Goal: Task Accomplishment & Management: Complete application form

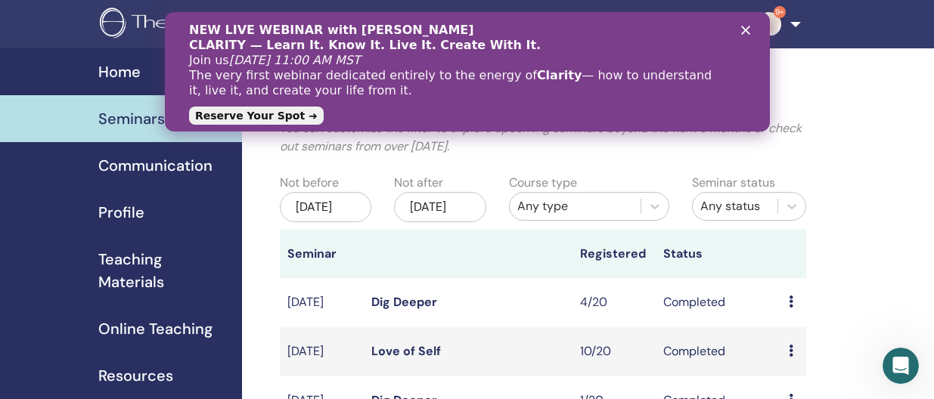
click at [746, 29] on polygon "Close" at bounding box center [744, 30] width 9 height 9
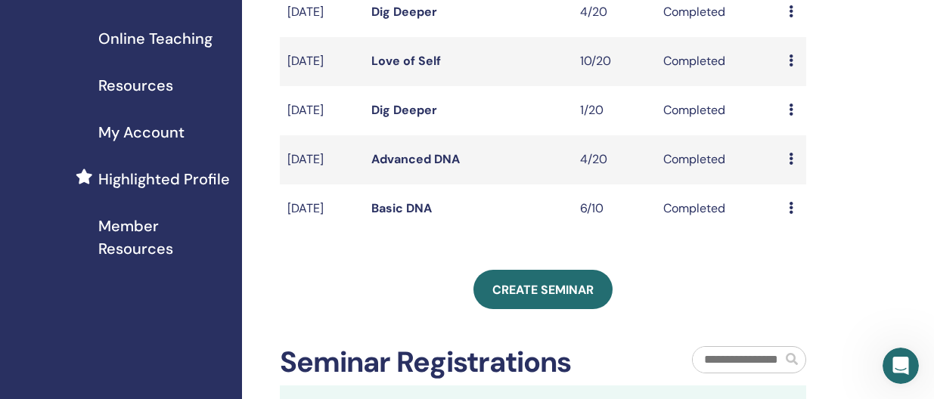
scroll to position [292, 0]
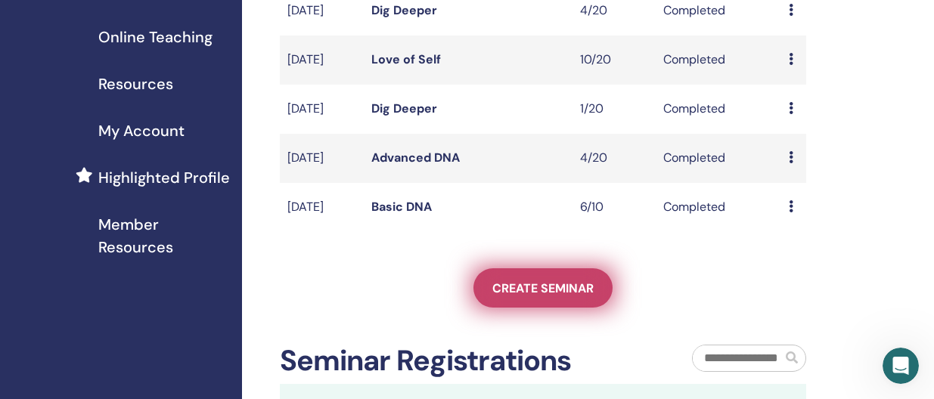
click at [560, 296] on span "Create seminar" at bounding box center [542, 289] width 101 height 16
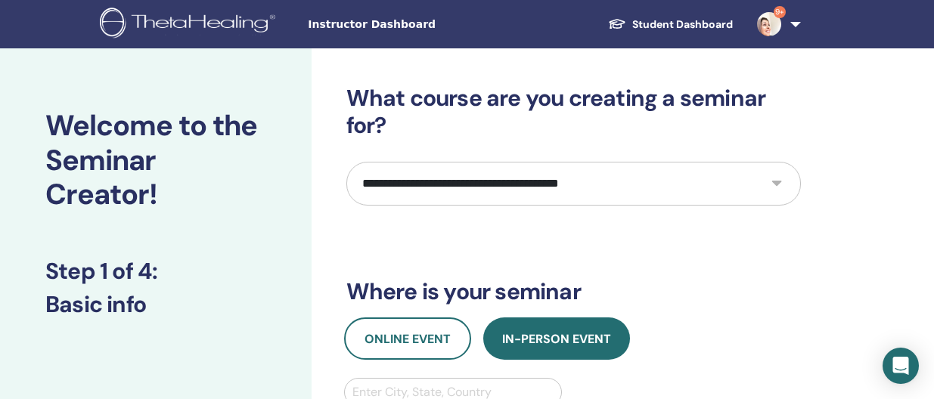
click at [519, 179] on select "**********" at bounding box center [573, 184] width 455 height 44
select select "****"
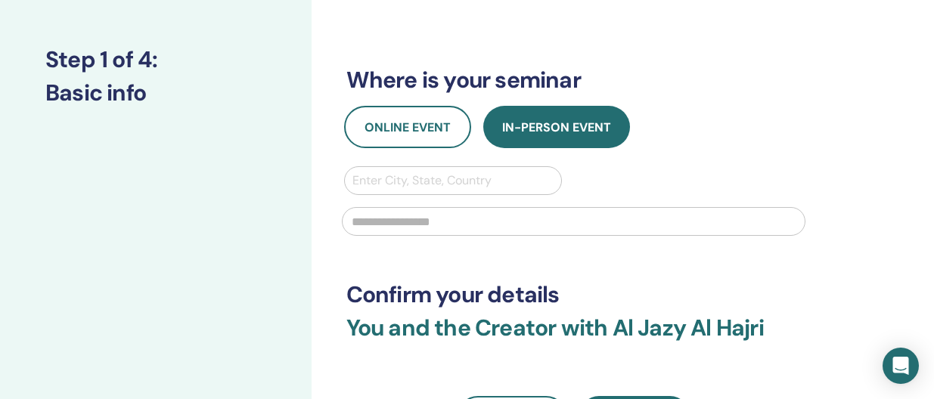
scroll to position [235, 0]
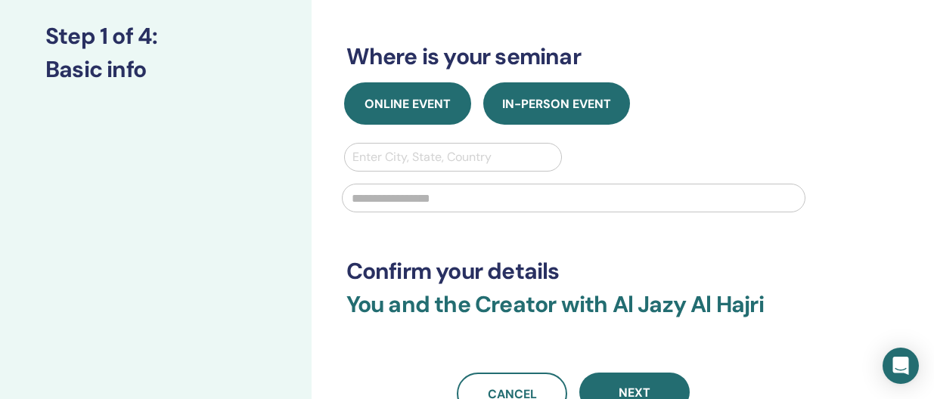
click at [427, 101] on span "Online Event" at bounding box center [408, 104] width 86 height 16
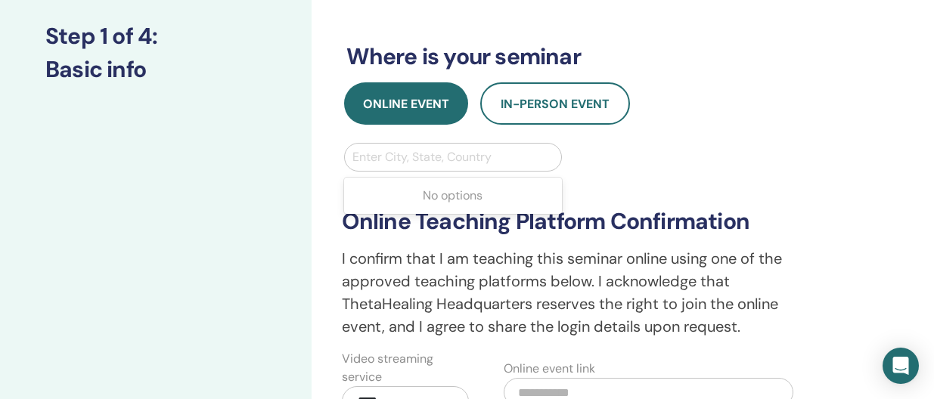
click at [416, 160] on div at bounding box center [453, 157] width 202 height 21
type input "**"
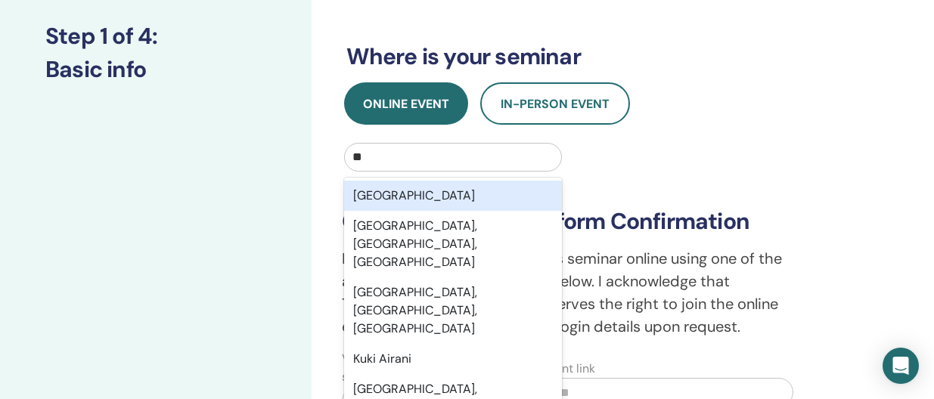
click at [424, 190] on div "Kuwait" at bounding box center [453, 196] width 219 height 30
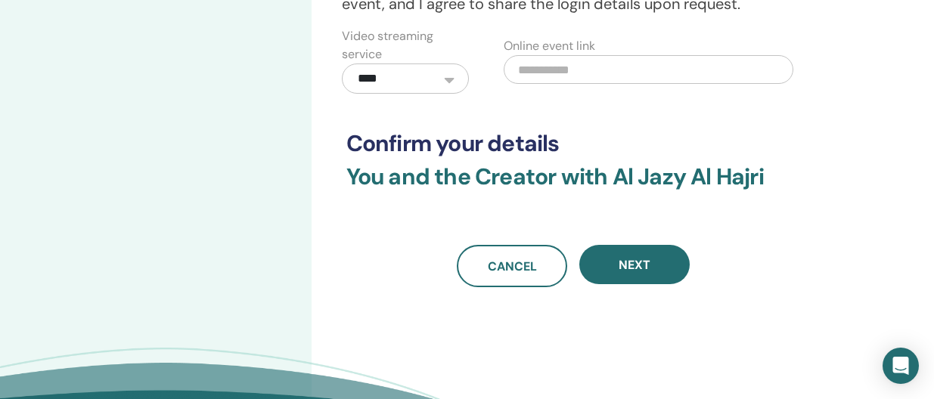
scroll to position [560, 0]
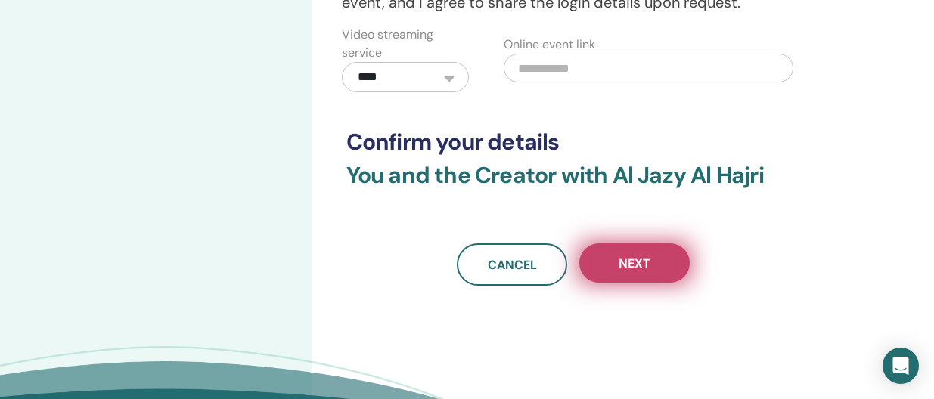
click at [653, 268] on button "Next" at bounding box center [634, 263] width 110 height 39
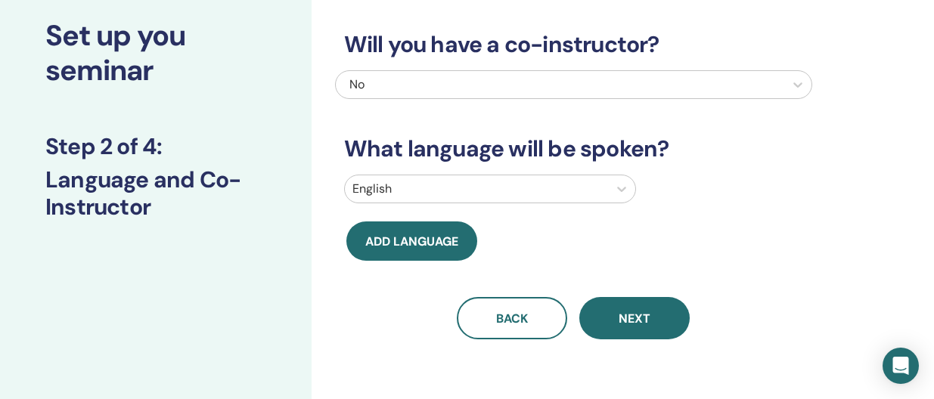
scroll to position [91, 0]
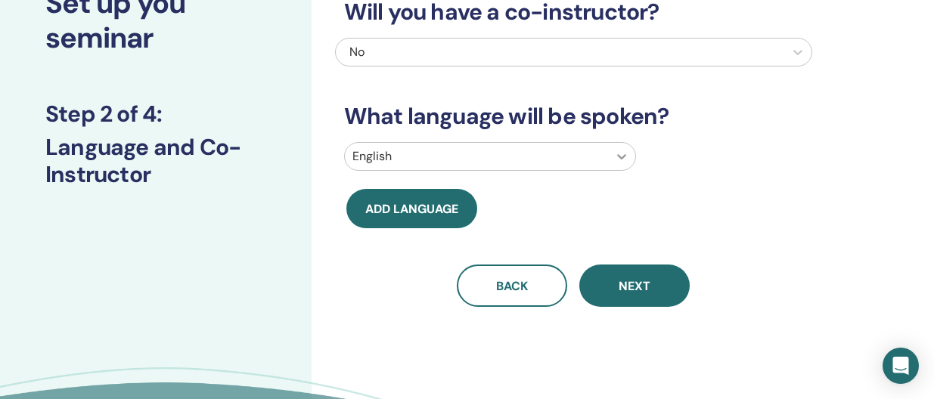
click at [623, 171] on div "English" at bounding box center [490, 156] width 292 height 29
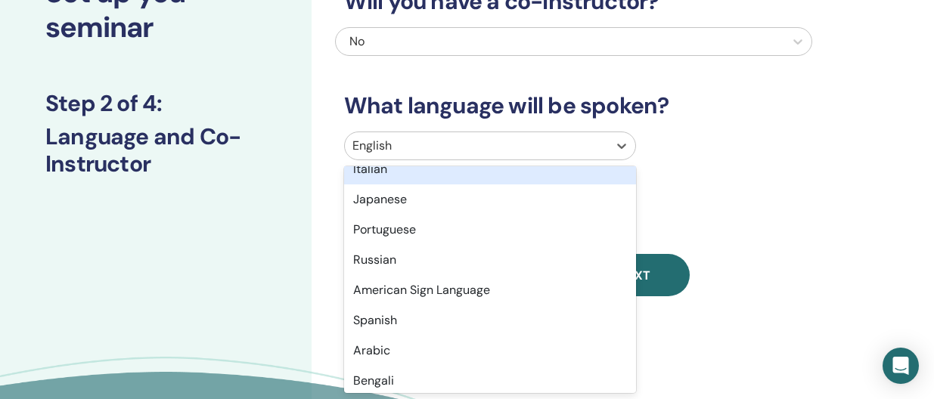
scroll to position [76, 0]
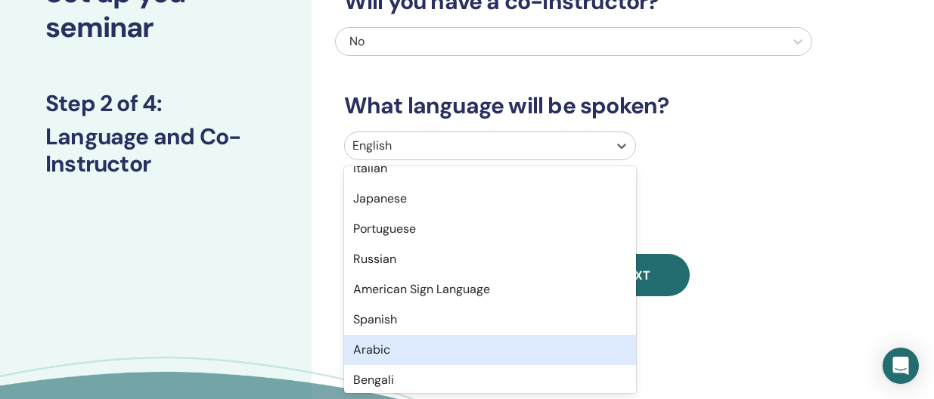
click at [499, 352] on div "Arabic" at bounding box center [490, 350] width 292 height 30
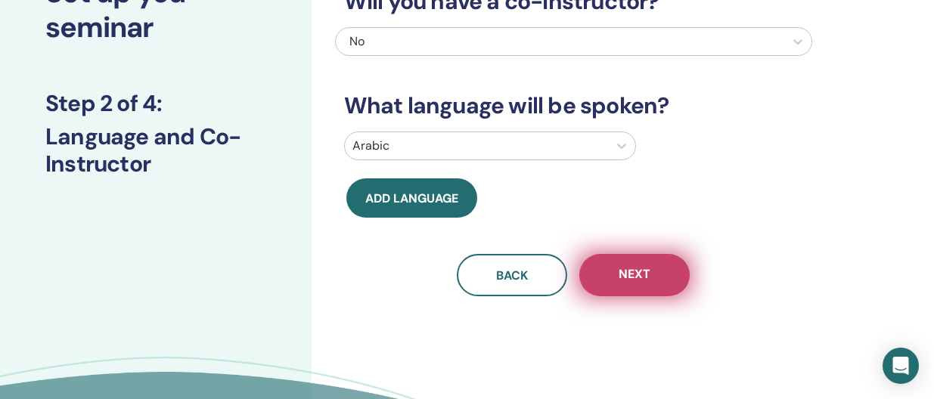
click at [644, 274] on span "Next" at bounding box center [635, 275] width 32 height 19
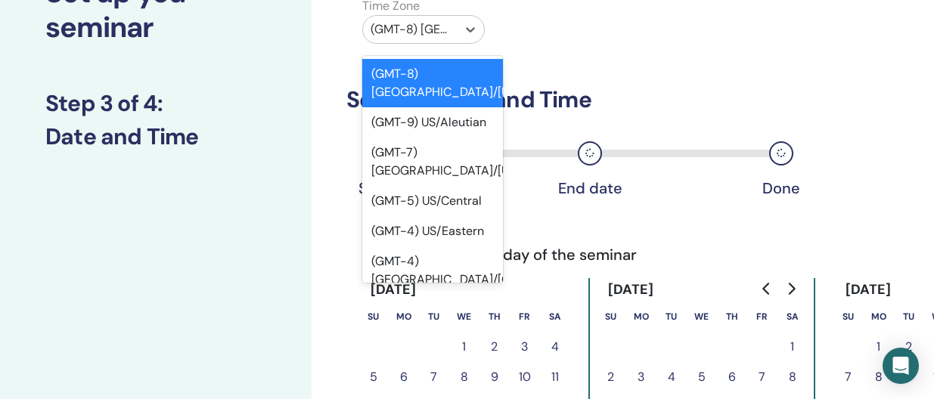
click at [452, 31] on div "(GMT-8) US/Alaska" at bounding box center [410, 29] width 94 height 27
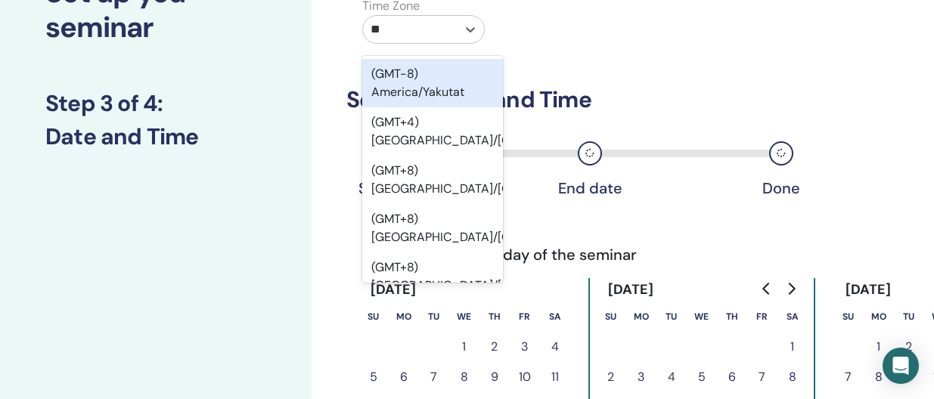
type input "***"
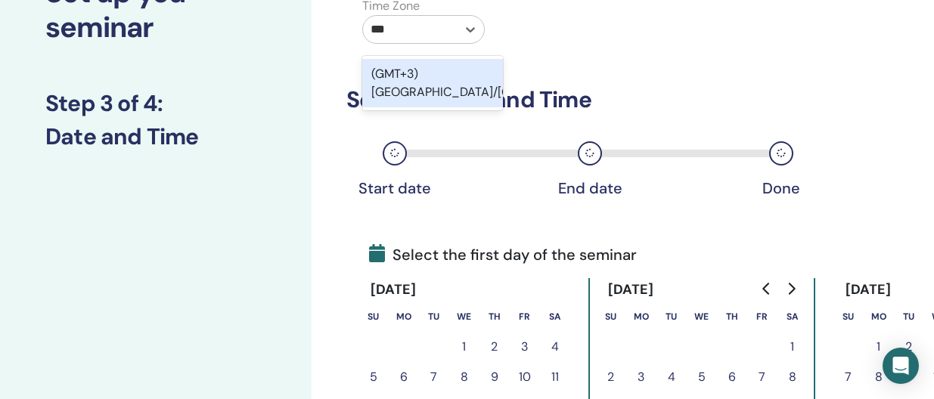
click at [469, 76] on div "(GMT+3) Asia/Kuwait" at bounding box center [432, 83] width 141 height 48
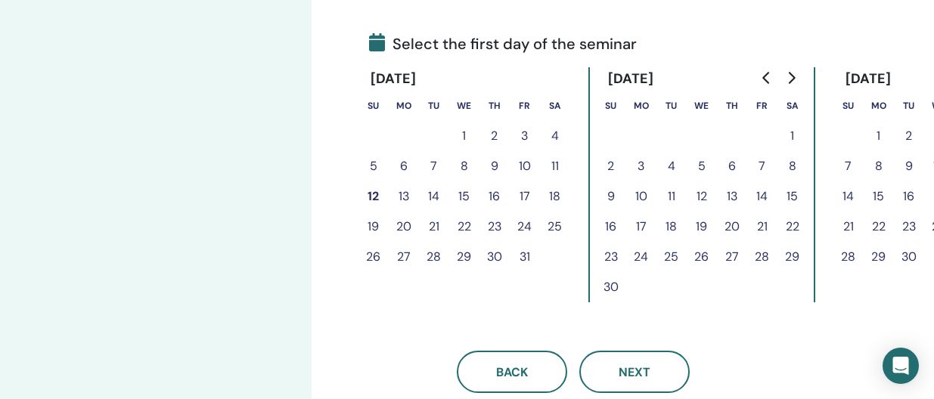
scroll to position [353, 0]
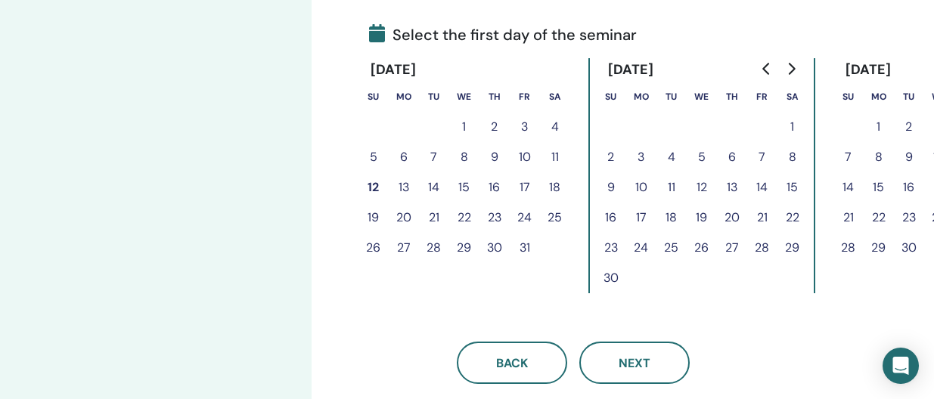
click at [554, 156] on button "11" at bounding box center [555, 157] width 30 height 30
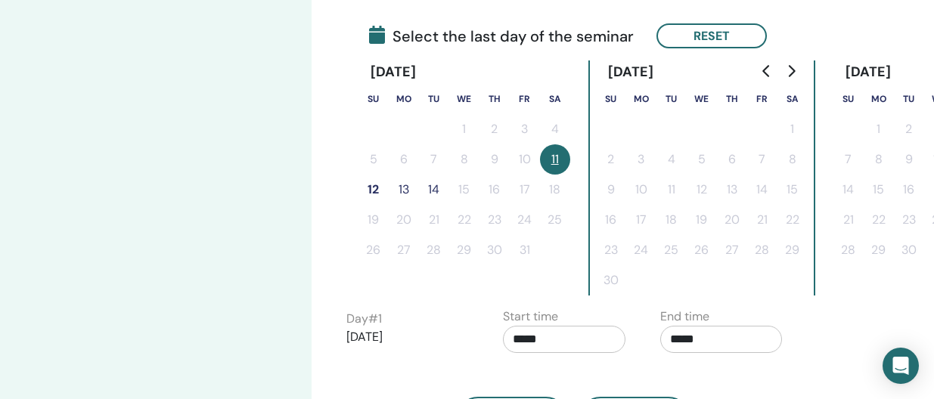
click at [371, 189] on button "12" at bounding box center [373, 190] width 30 height 30
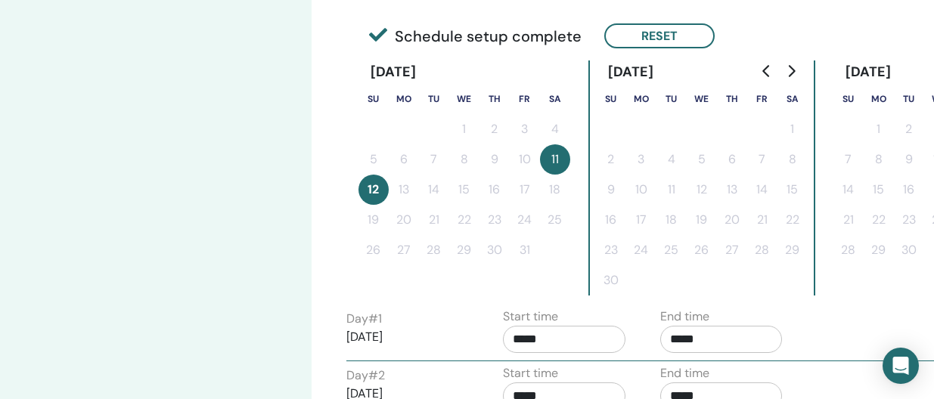
click at [371, 189] on button "12" at bounding box center [373, 190] width 30 height 30
click at [654, 37] on button "Reset" at bounding box center [659, 35] width 110 height 25
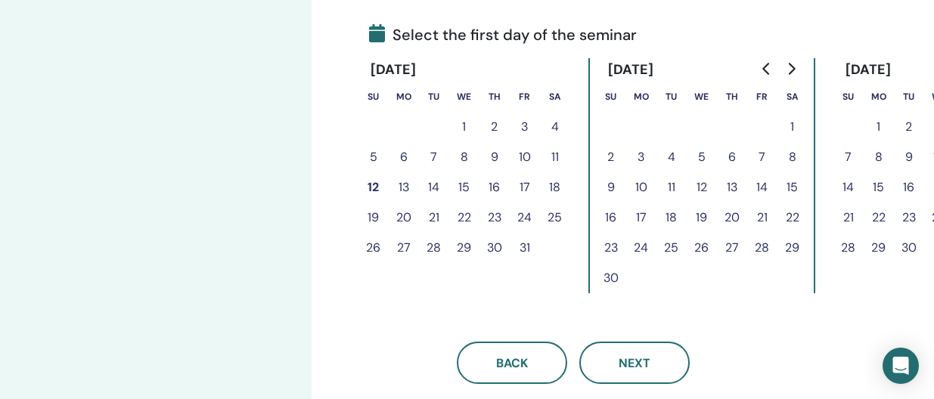
click at [376, 185] on button "12" at bounding box center [373, 187] width 30 height 30
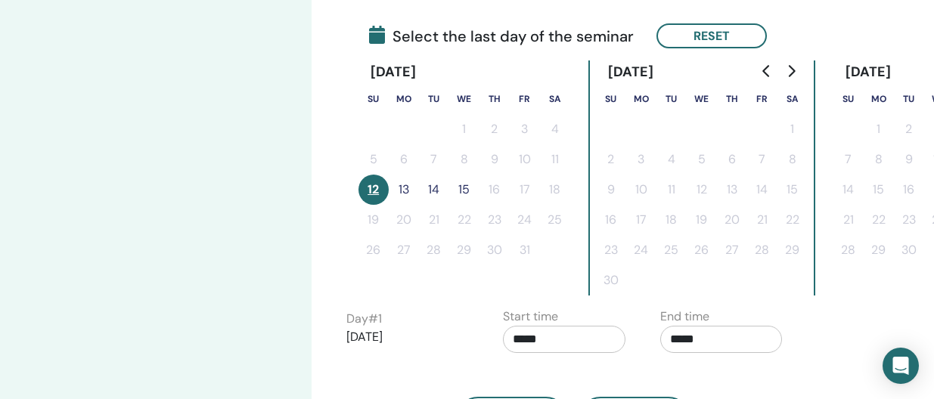
click at [402, 186] on button "13" at bounding box center [404, 190] width 30 height 30
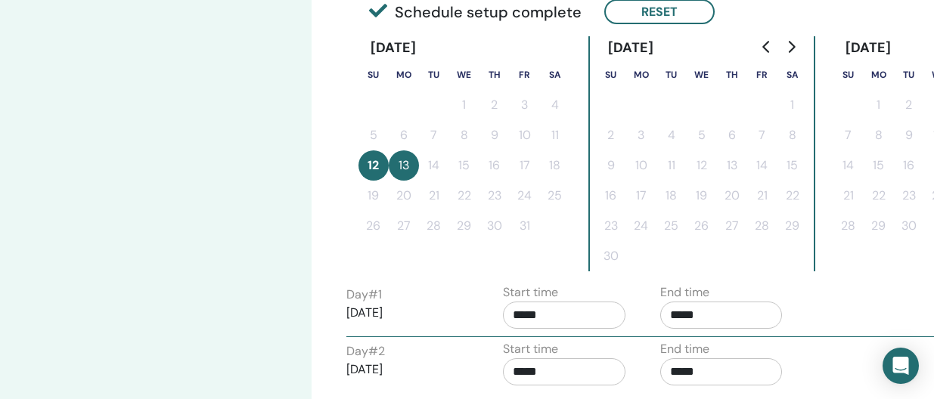
scroll to position [361, 0]
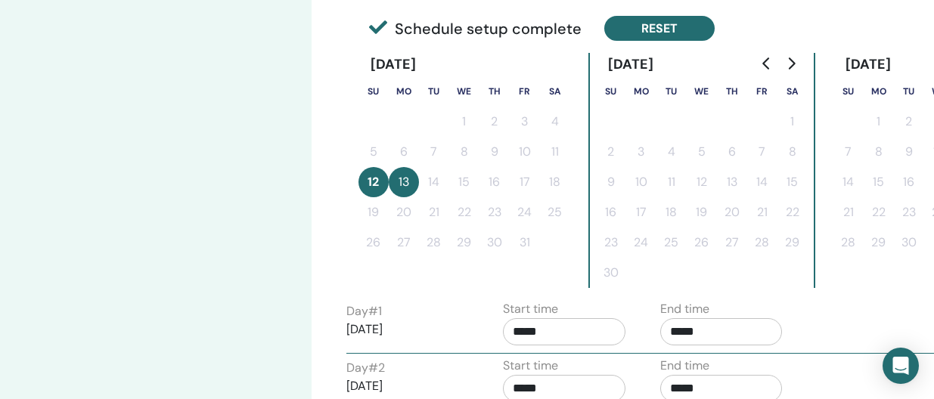
click at [666, 35] on button "Reset" at bounding box center [659, 28] width 110 height 25
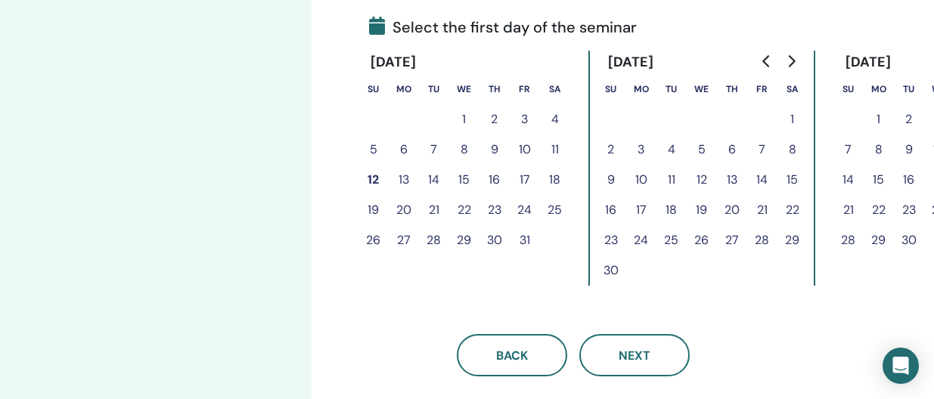
click at [411, 180] on button "13" at bounding box center [404, 180] width 30 height 30
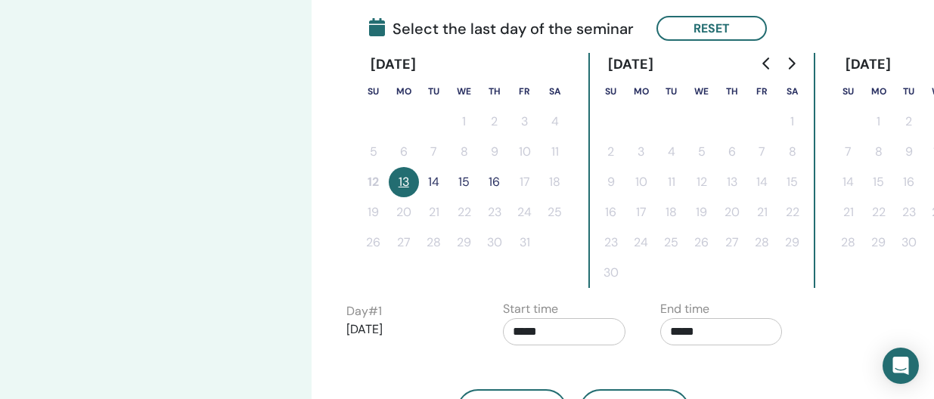
click at [431, 182] on button "14" at bounding box center [434, 182] width 30 height 30
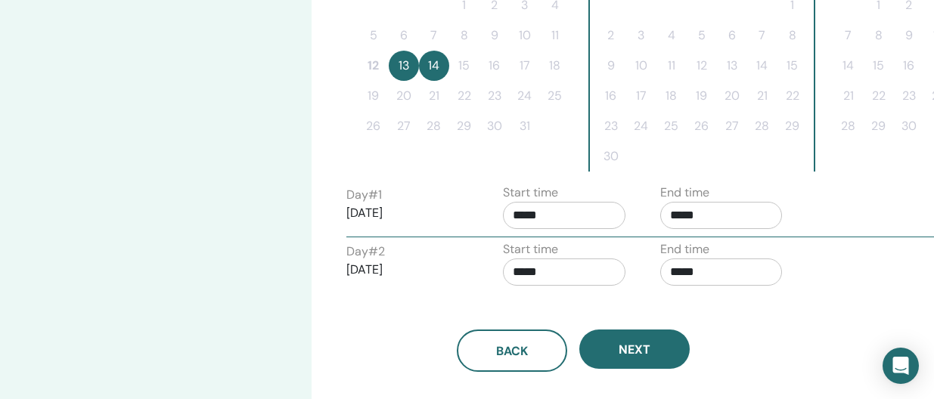
scroll to position [497, 0]
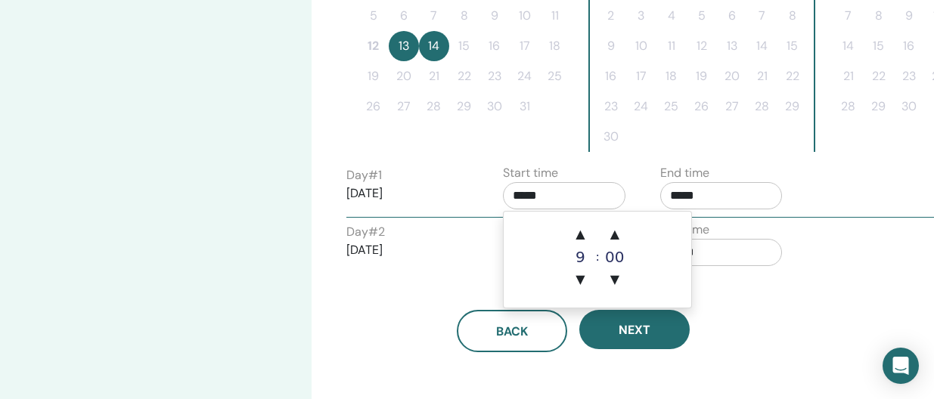
click at [548, 196] on input "*****" at bounding box center [564, 195] width 123 height 27
click at [581, 231] on span "▲" at bounding box center [580, 234] width 30 height 30
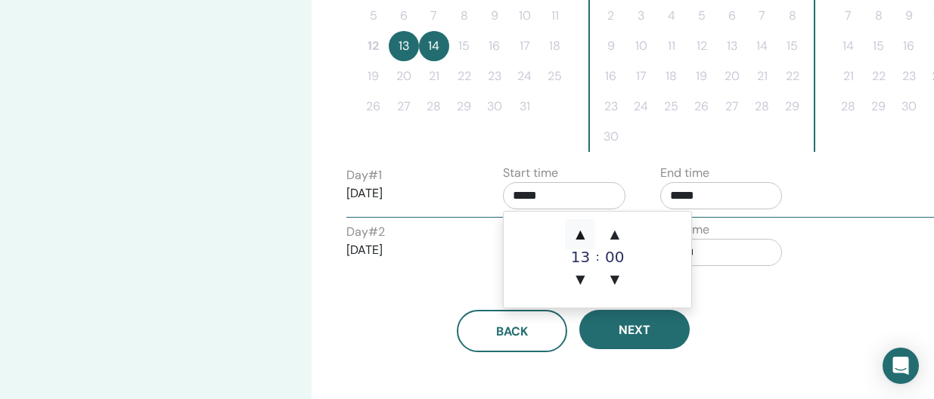
click at [581, 231] on span "▲" at bounding box center [580, 234] width 30 height 30
type input "*****"
click at [581, 231] on span "▲" at bounding box center [580, 234] width 30 height 30
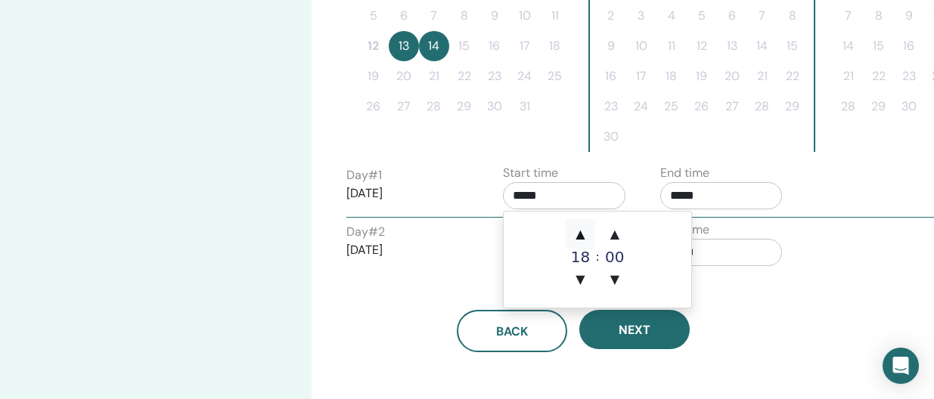
click at [581, 231] on span "▲" at bounding box center [580, 234] width 30 height 30
click at [697, 197] on input "*****" at bounding box center [721, 195] width 123 height 27
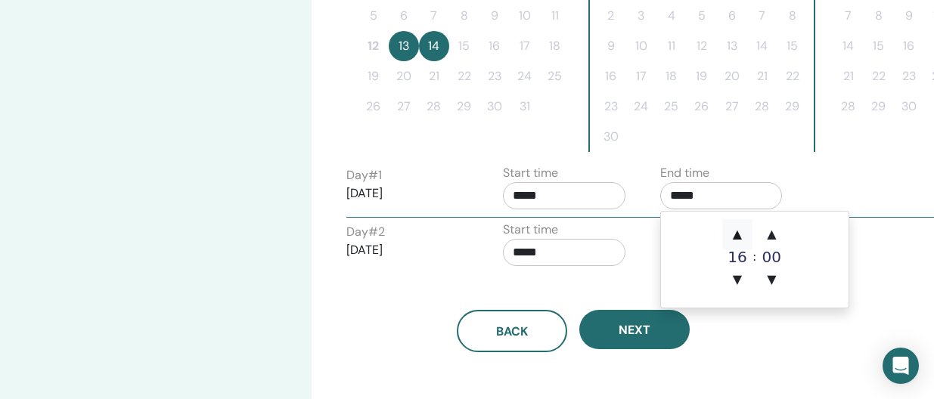
click at [740, 228] on span "▲" at bounding box center [737, 234] width 30 height 30
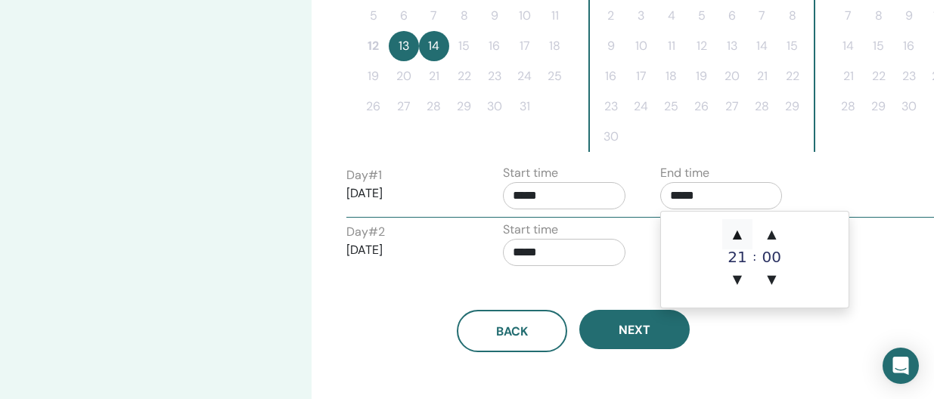
click at [740, 228] on span "▲" at bounding box center [737, 234] width 30 height 30
type input "*****"
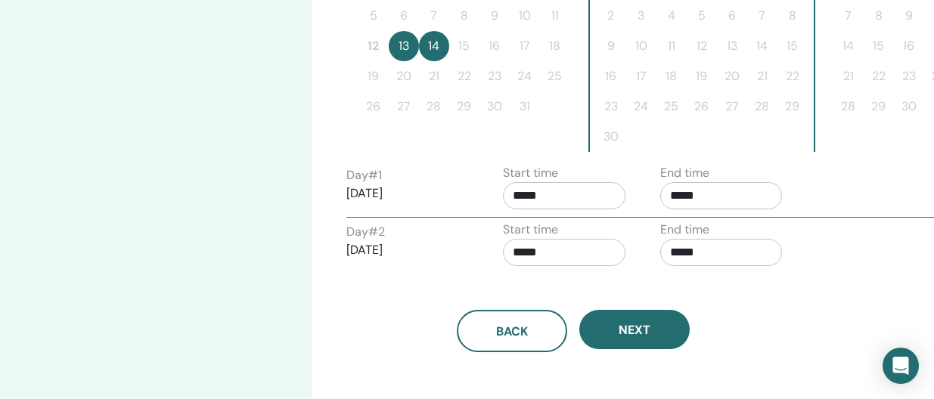
click at [581, 272] on div "Start time *****" at bounding box center [564, 247] width 123 height 53
click at [554, 250] on input "*****" at bounding box center [564, 252] width 123 height 27
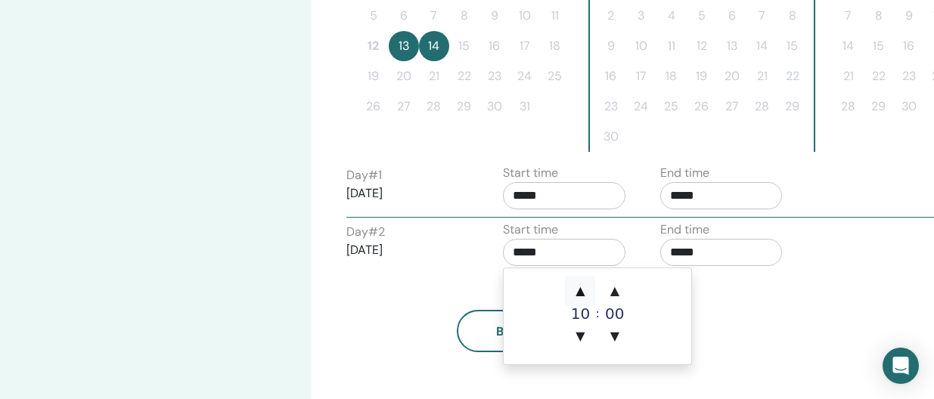
click at [581, 289] on span "▲" at bounding box center [580, 291] width 30 height 30
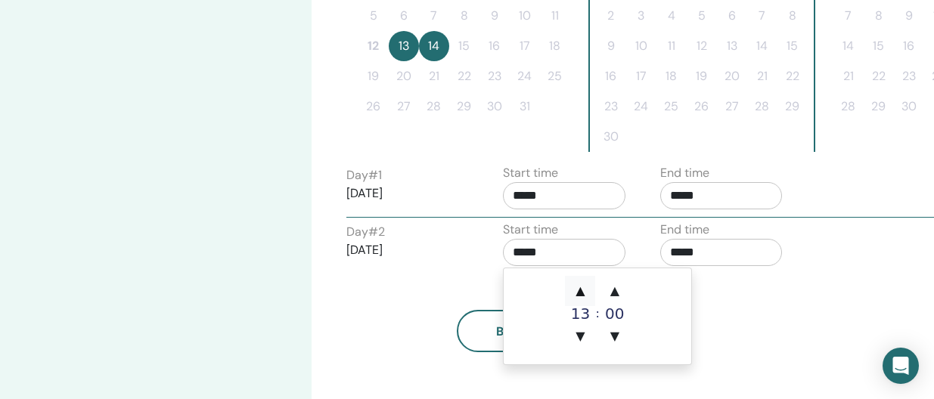
type input "*****"
click at [581, 289] on span "▲" at bounding box center [580, 291] width 30 height 30
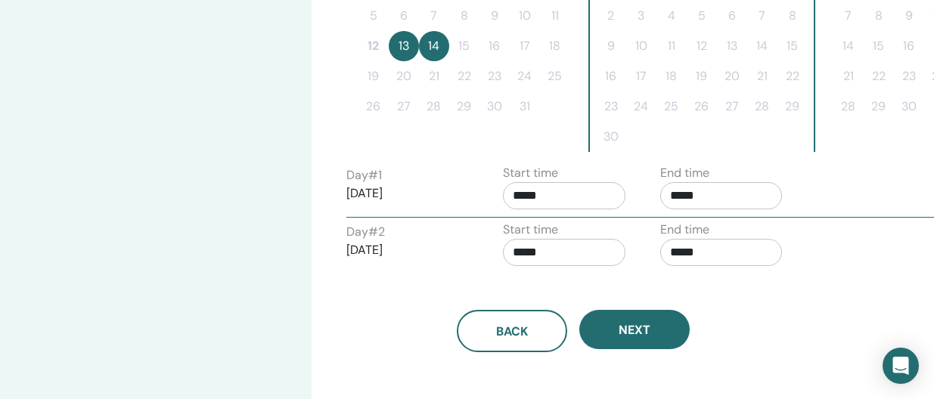
click at [455, 275] on div "Back Next" at bounding box center [573, 313] width 477 height 79
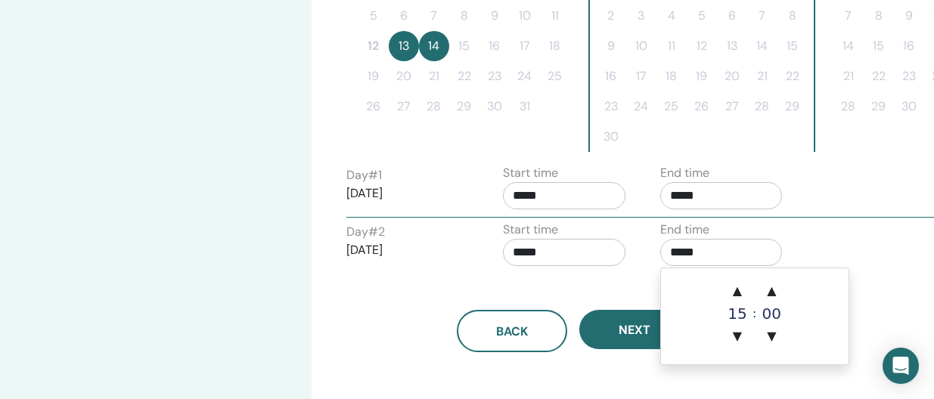
click at [693, 256] on input "*****" at bounding box center [721, 252] width 123 height 27
click at [738, 287] on span "▲" at bounding box center [737, 291] width 30 height 30
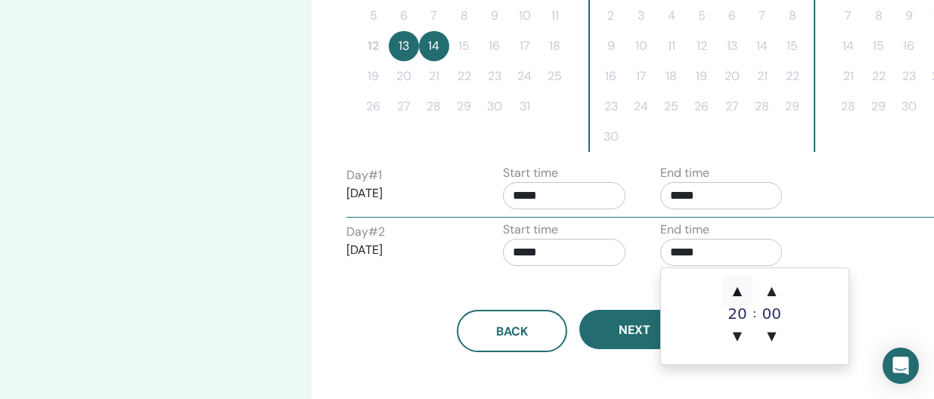
click at [738, 287] on span "▲" at bounding box center [737, 291] width 30 height 30
type input "*****"
click at [557, 272] on div "Start time *****" at bounding box center [564, 247] width 123 height 53
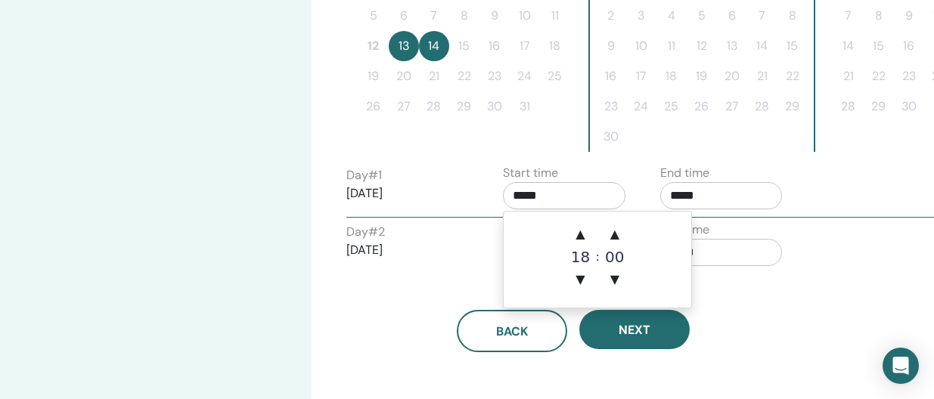
click at [559, 193] on input "*****" at bounding box center [564, 195] width 123 height 27
click at [583, 270] on span "▼" at bounding box center [580, 280] width 30 height 30
type input "*****"
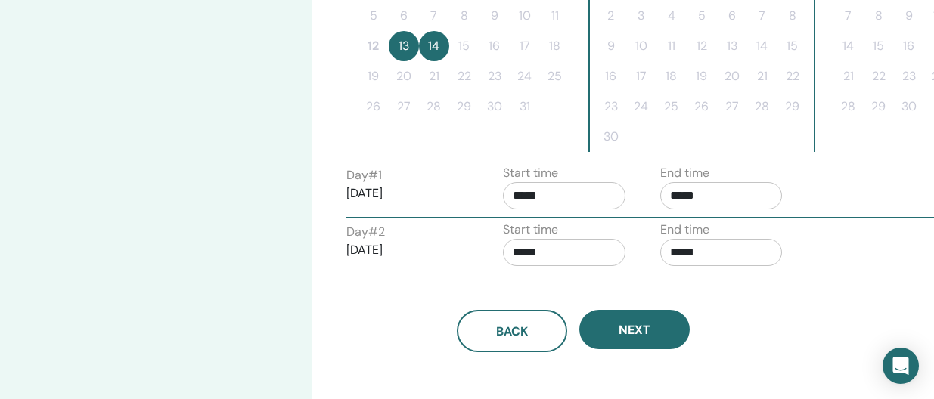
click at [464, 262] on div "Day # 2 2025/10/14" at bounding box center [407, 247] width 123 height 48
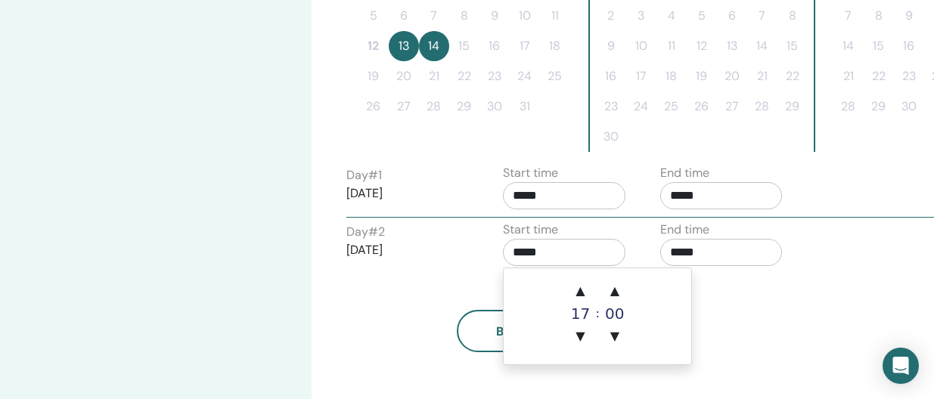
click at [532, 254] on input "*****" at bounding box center [564, 252] width 123 height 27
click at [580, 331] on span "▼" at bounding box center [580, 336] width 30 height 30
click at [580, 291] on span "▲" at bounding box center [580, 291] width 30 height 30
type input "*****"
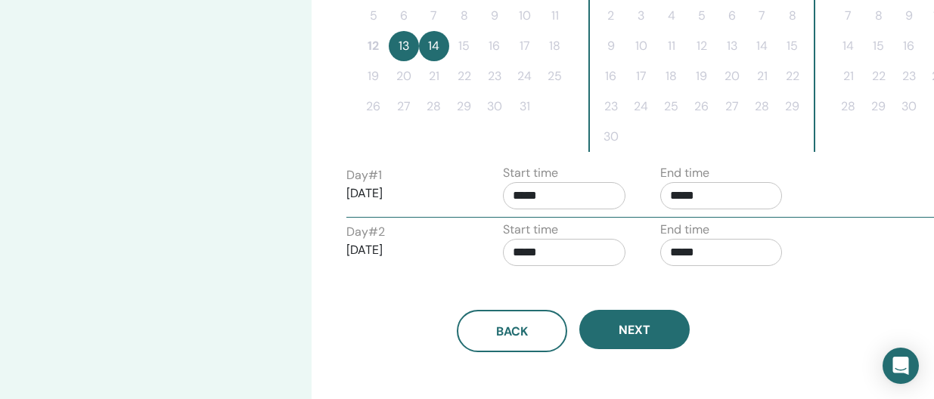
click at [419, 294] on div "Back Next" at bounding box center [573, 313] width 477 height 79
click at [542, 193] on input "*****" at bounding box center [564, 195] width 123 height 27
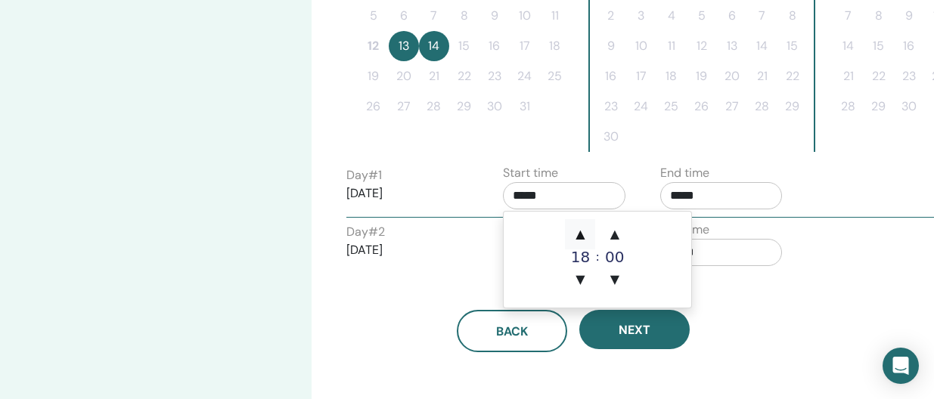
click at [581, 229] on span "▲" at bounding box center [580, 234] width 30 height 30
type input "*****"
click at [376, 286] on div "Back Next" at bounding box center [573, 313] width 477 height 79
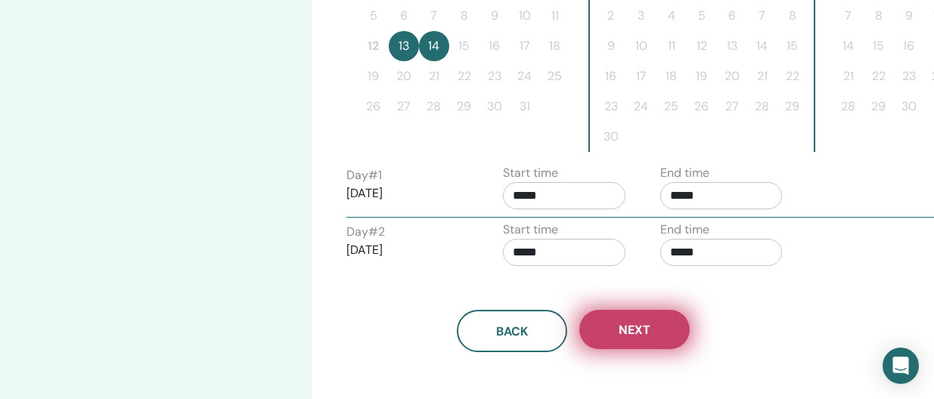
click at [617, 332] on button "Next" at bounding box center [634, 329] width 110 height 39
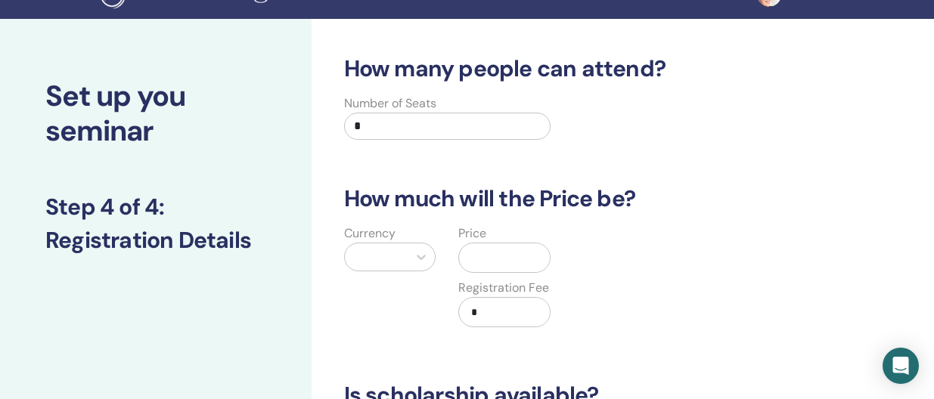
scroll to position [0, 0]
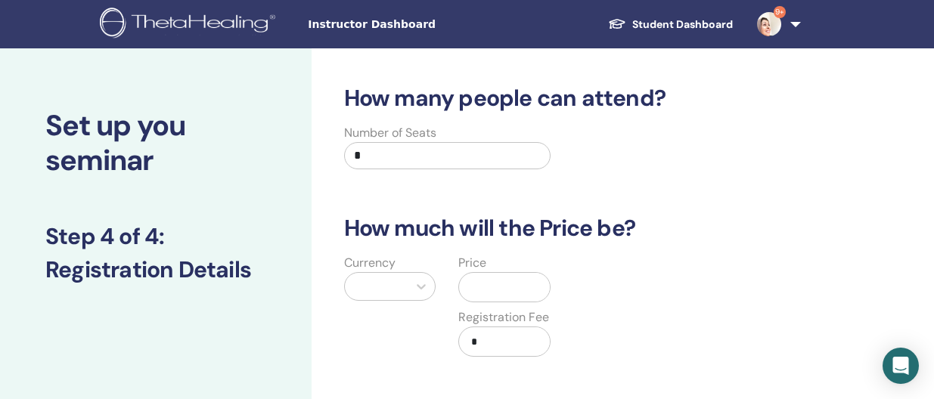
drag, startPoint x: 428, startPoint y: 151, endPoint x: 349, endPoint y: 154, distance: 79.5
click at [348, 154] on input "*" at bounding box center [447, 155] width 207 height 27
type input "**"
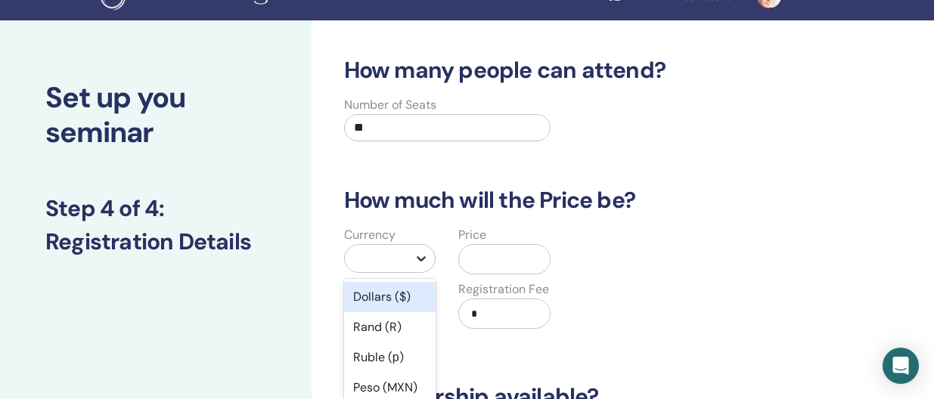
click at [420, 273] on div "option Dollars ($) focused, 1 of 50. 50 results available. Use Up and Down to c…" at bounding box center [390, 258] width 92 height 29
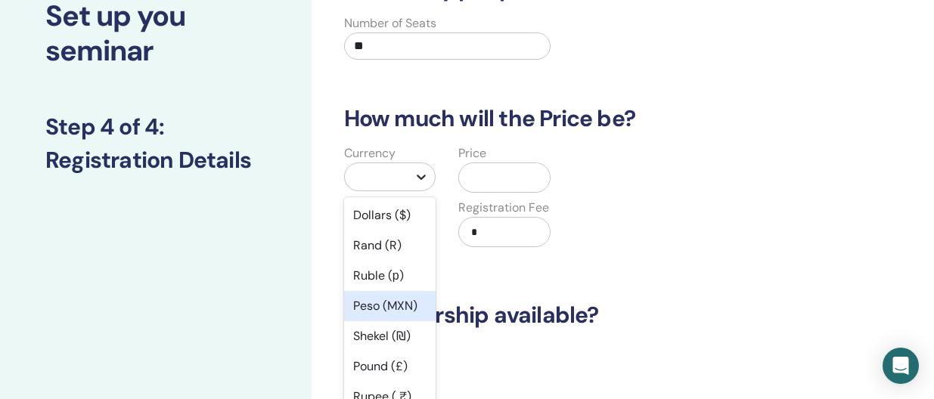
scroll to position [141, 0]
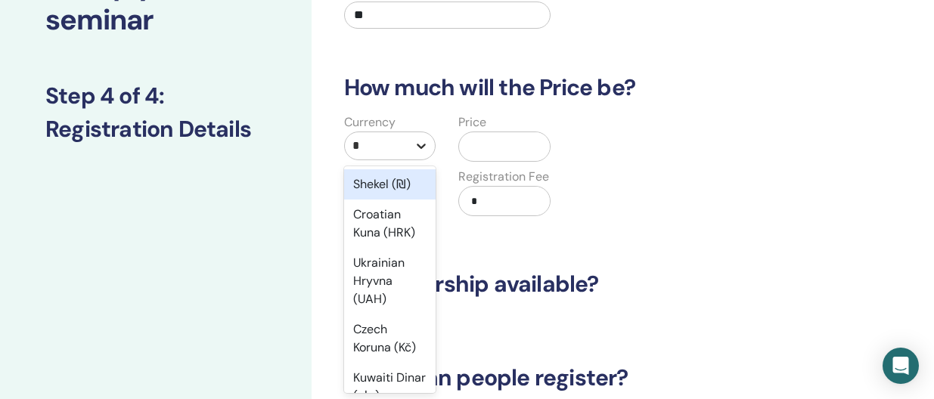
type input "**"
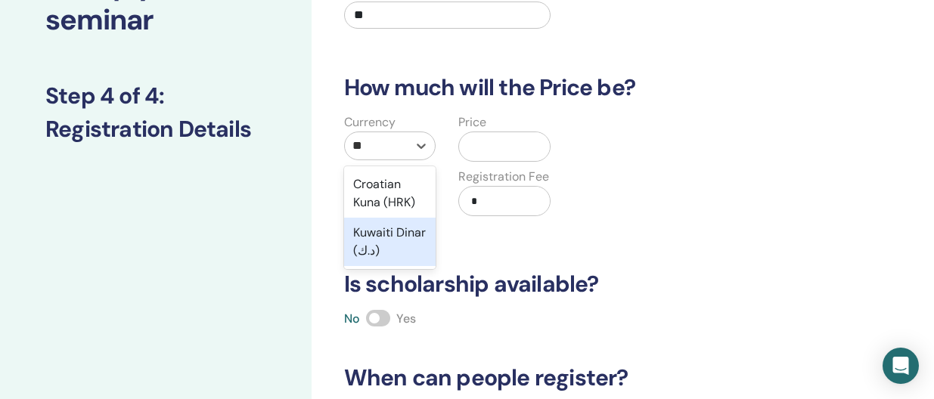
click at [398, 240] on div "Kuwaiti Dinar (د.ك)" at bounding box center [390, 242] width 92 height 48
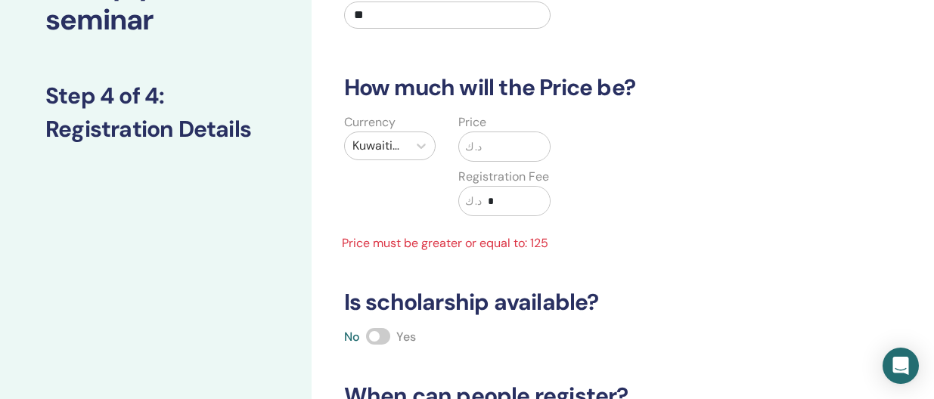
click at [493, 147] on input "text" at bounding box center [516, 146] width 68 height 29
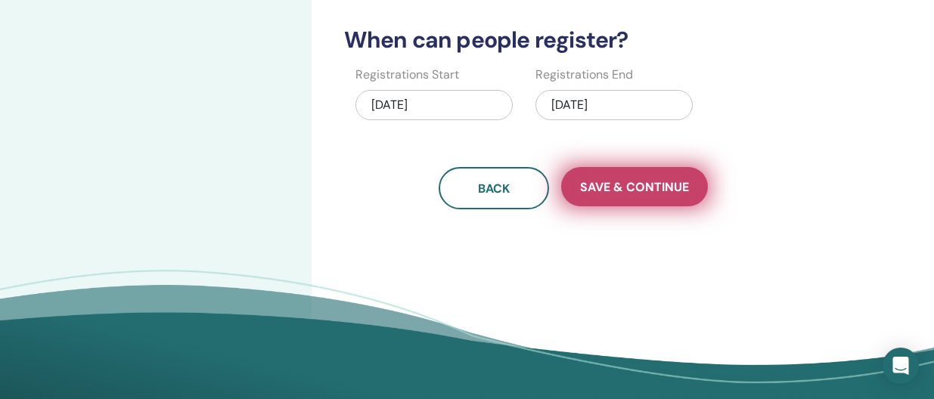
scroll to position [475, 0]
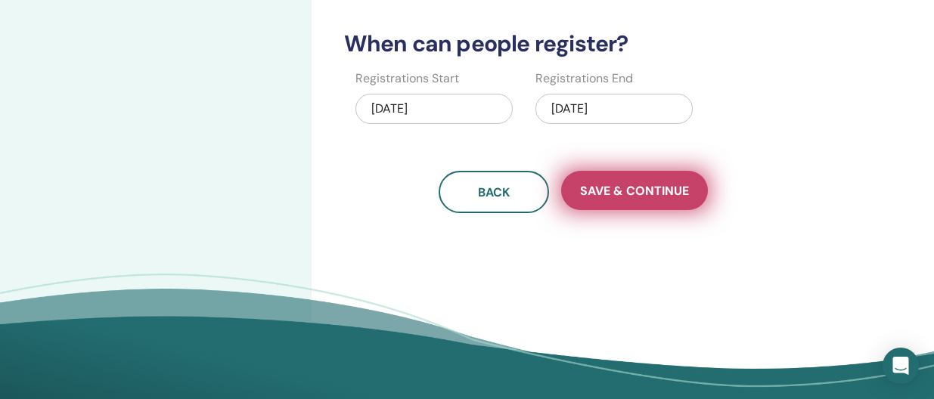
type input "***"
click at [628, 197] on span "Save & Continue" at bounding box center [634, 191] width 109 height 16
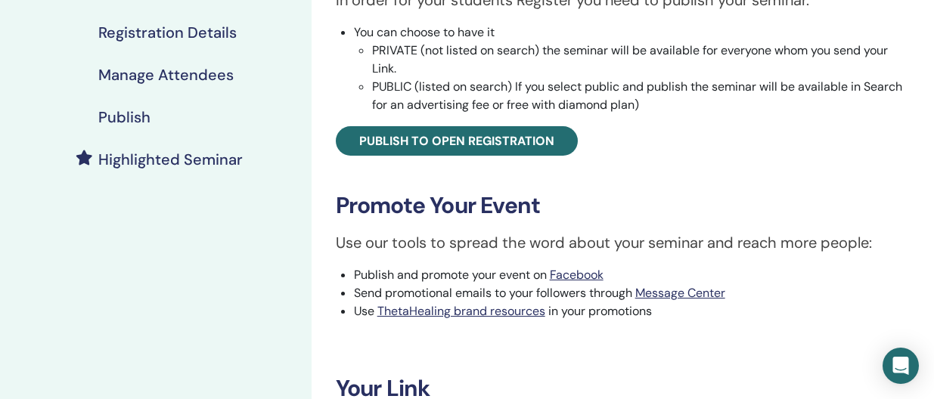
scroll to position [298, 0]
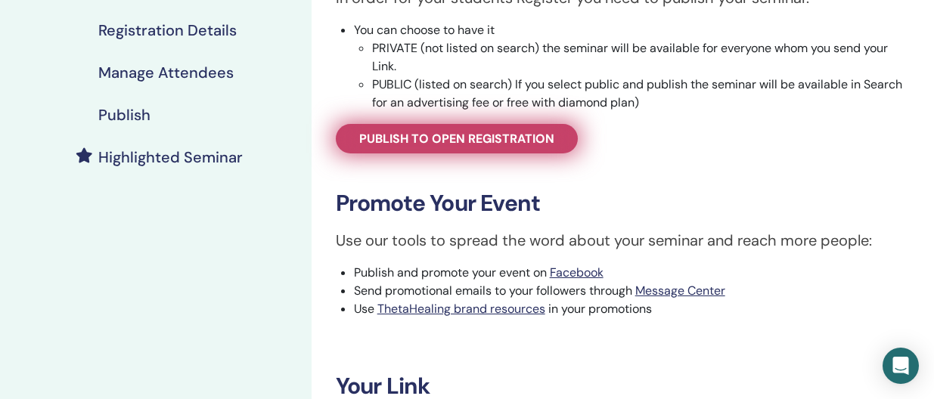
click at [516, 144] on span "Publish to open registration" at bounding box center [456, 139] width 195 height 16
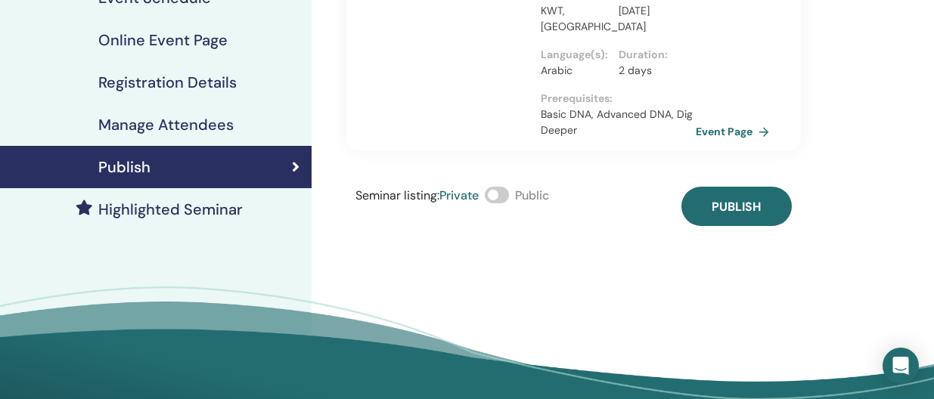
scroll to position [239, 0]
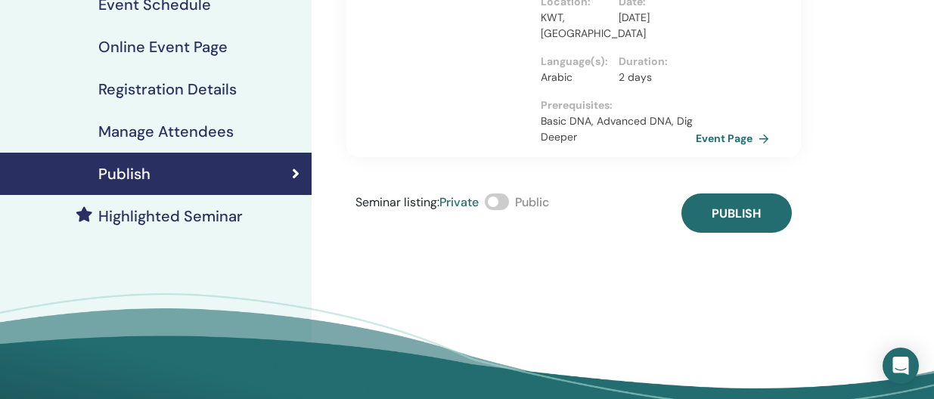
click at [505, 194] on span at bounding box center [497, 202] width 24 height 17
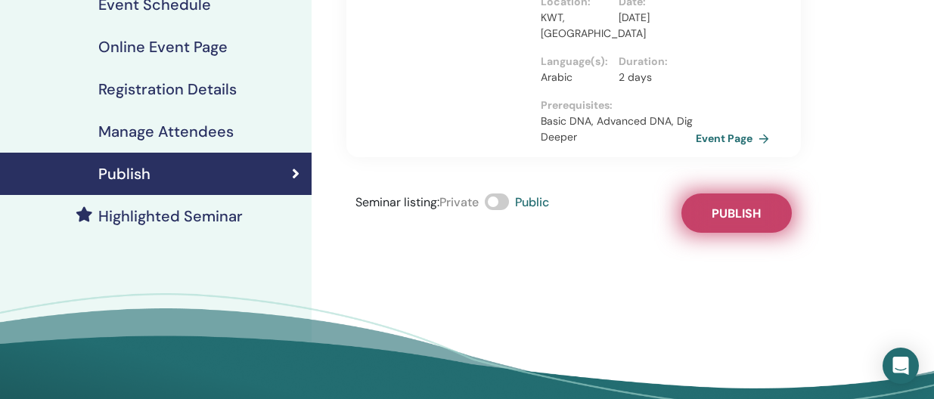
click at [730, 206] on span "Publish" at bounding box center [736, 214] width 49 height 16
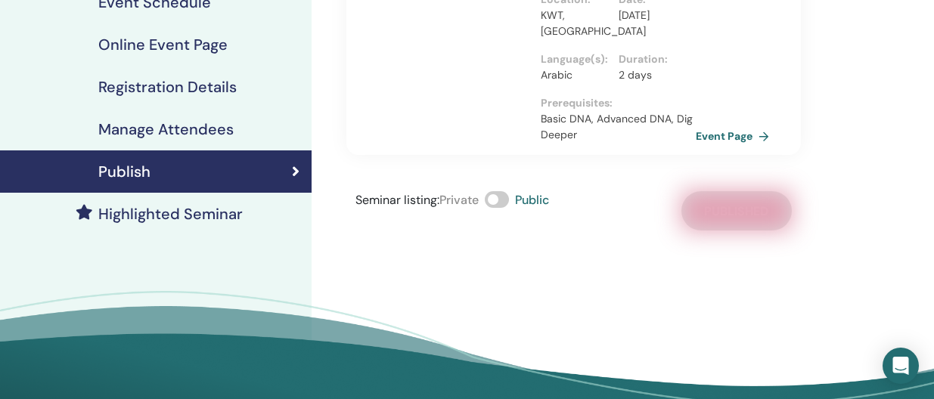
scroll to position [225, 0]
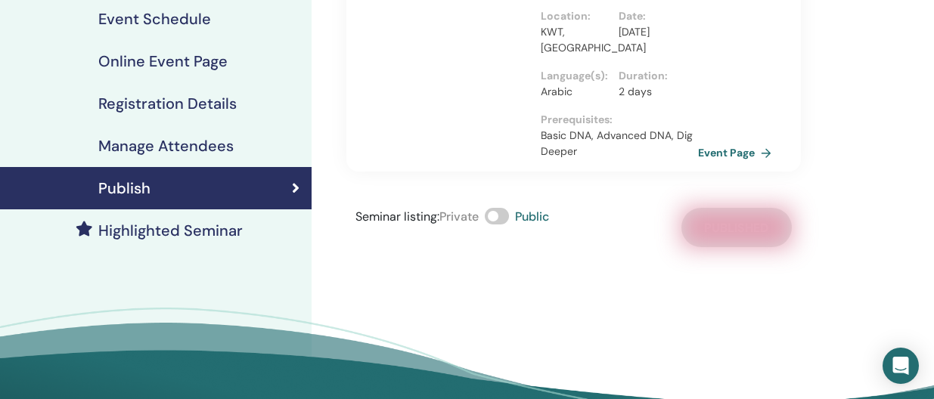
click at [737, 141] on link "Event Page" at bounding box center [737, 152] width 79 height 23
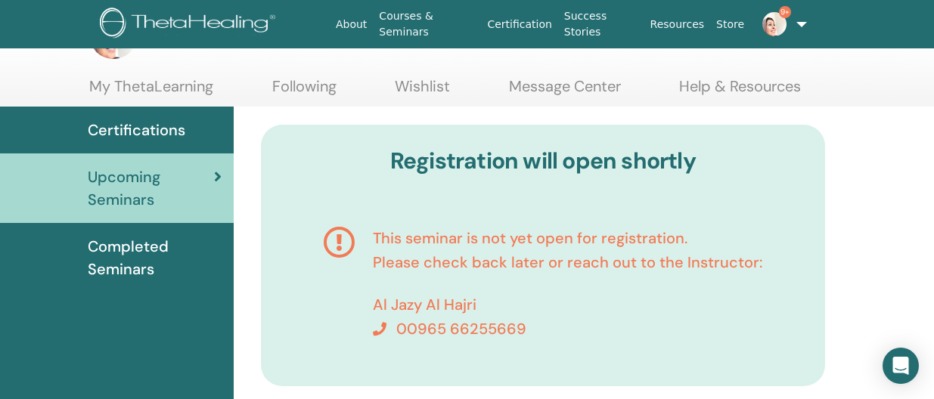
scroll to position [57, 0]
click at [194, 180] on span "Upcoming Seminars" at bounding box center [151, 187] width 126 height 45
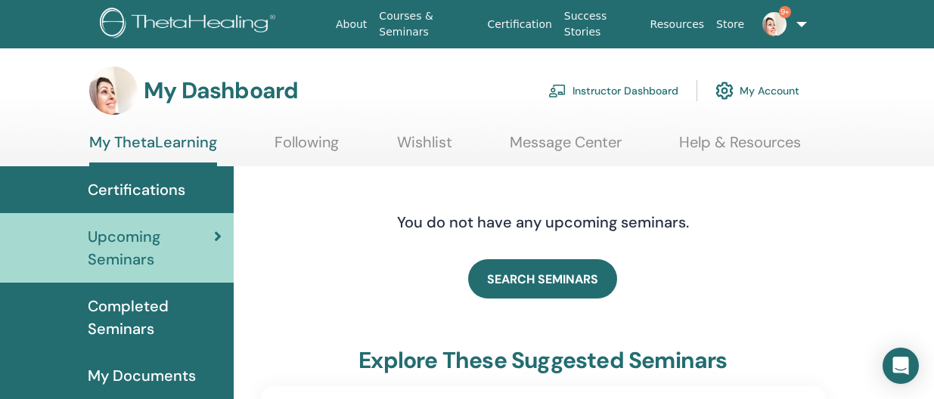
click at [643, 89] on link "Instructor Dashboard" at bounding box center [613, 90] width 130 height 33
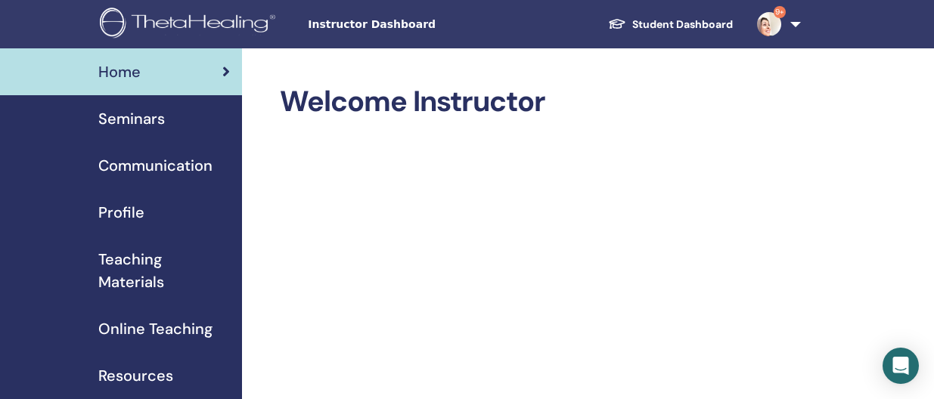
click at [113, 131] on link "Seminars" at bounding box center [121, 118] width 242 height 47
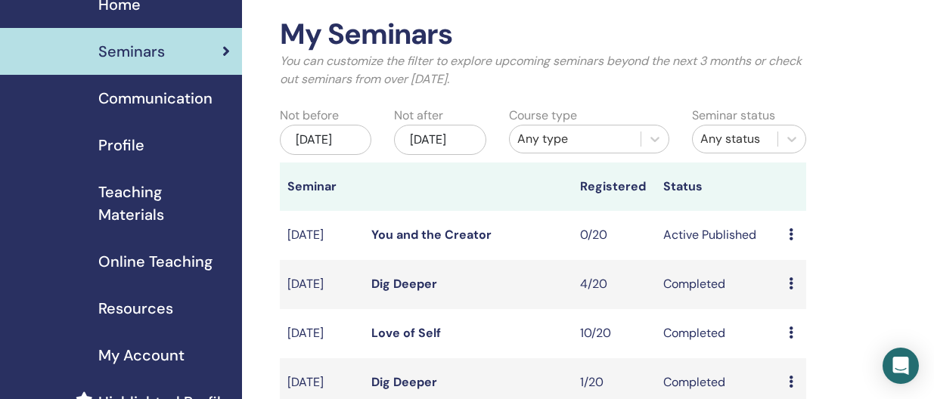
scroll to position [72, 0]
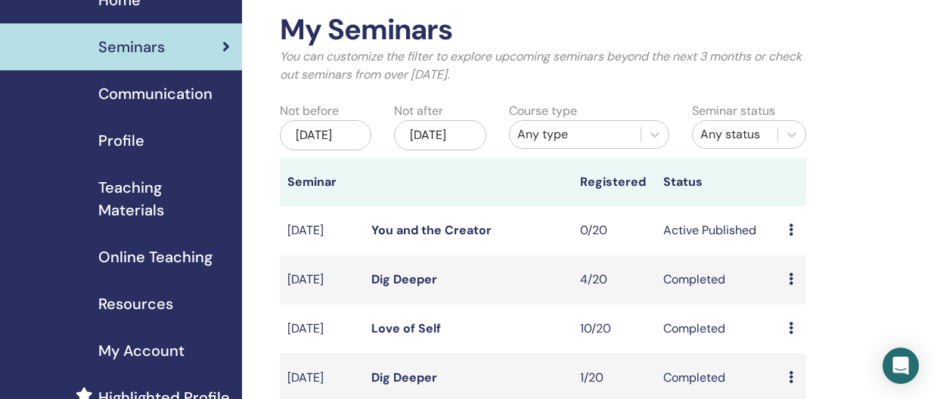
click at [790, 236] on icon at bounding box center [791, 230] width 5 height 12
click at [792, 278] on link "Edit" at bounding box center [785, 280] width 22 height 16
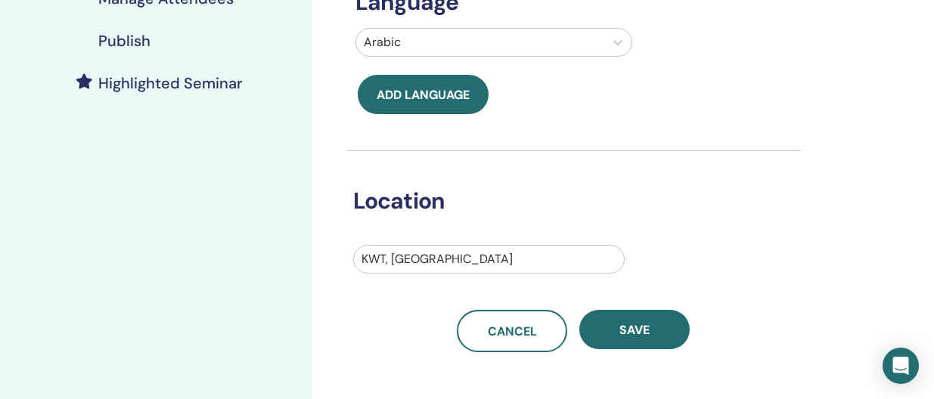
scroll to position [379, 0]
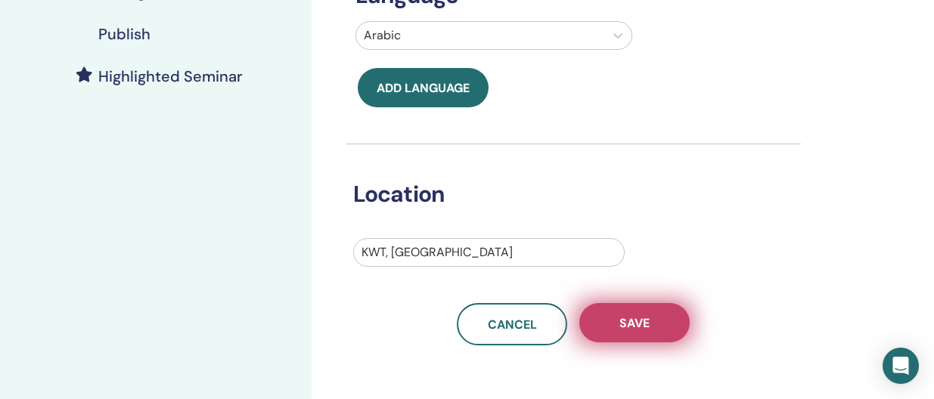
click at [678, 324] on button "Save" at bounding box center [634, 322] width 110 height 39
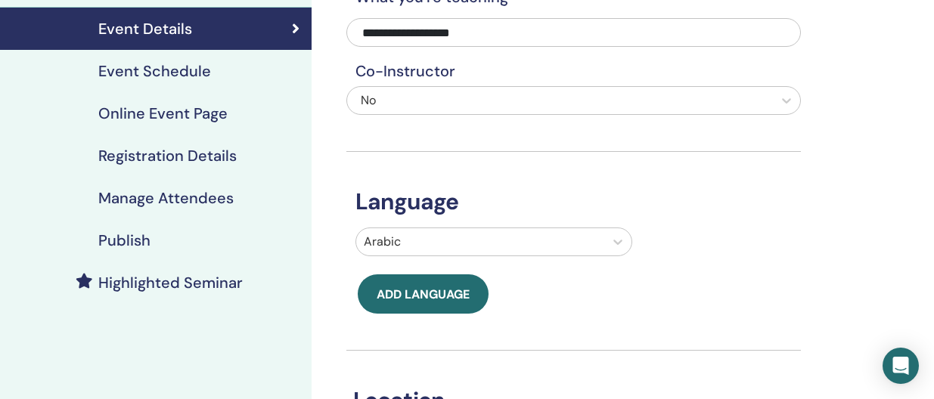
scroll to position [158, 0]
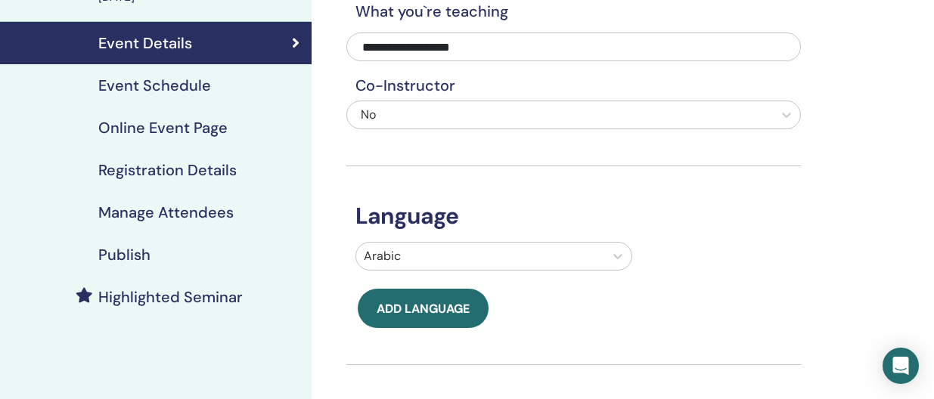
click at [193, 85] on h4 "Event Schedule" at bounding box center [154, 85] width 113 height 18
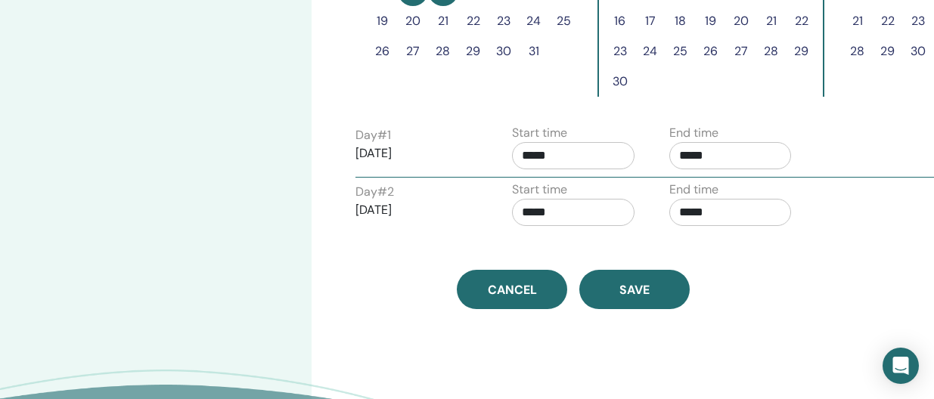
scroll to position [578, 0]
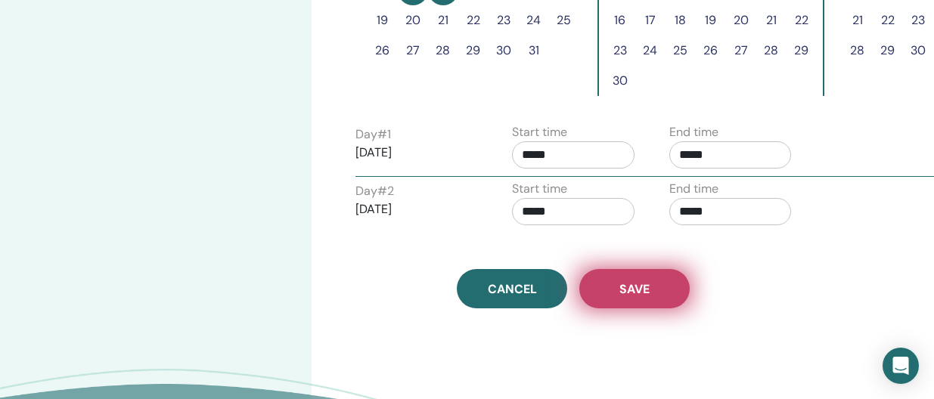
click at [644, 284] on span "Save" at bounding box center [634, 289] width 30 height 16
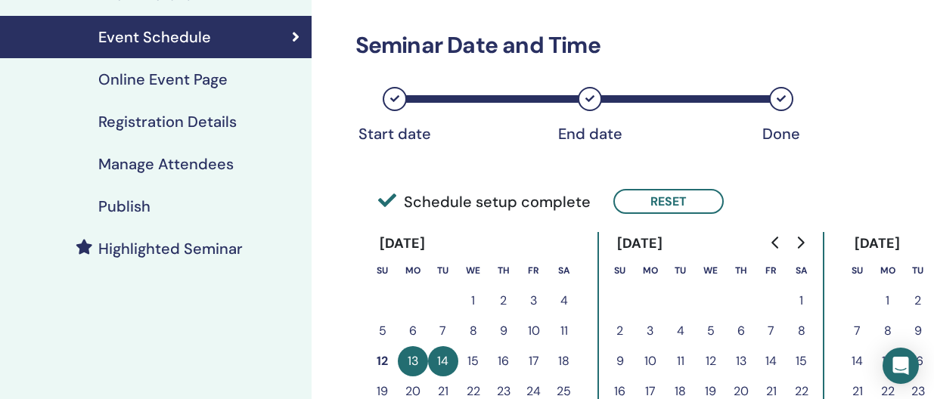
scroll to position [201, 0]
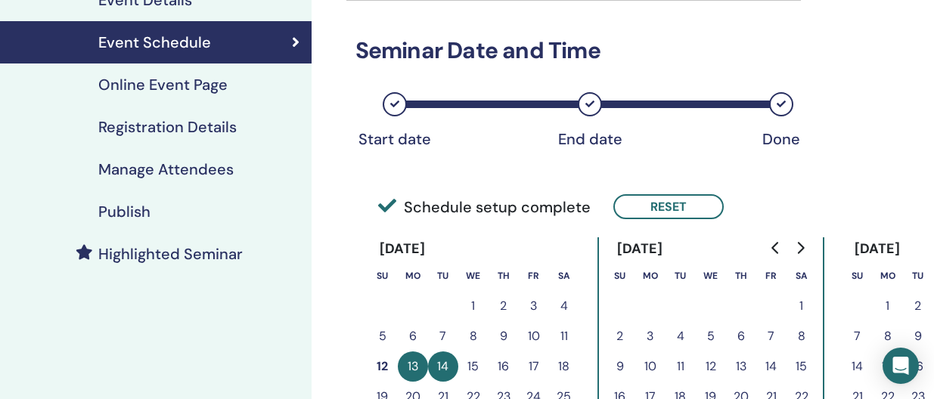
click at [137, 128] on h4 "Registration Details" at bounding box center [167, 127] width 138 height 18
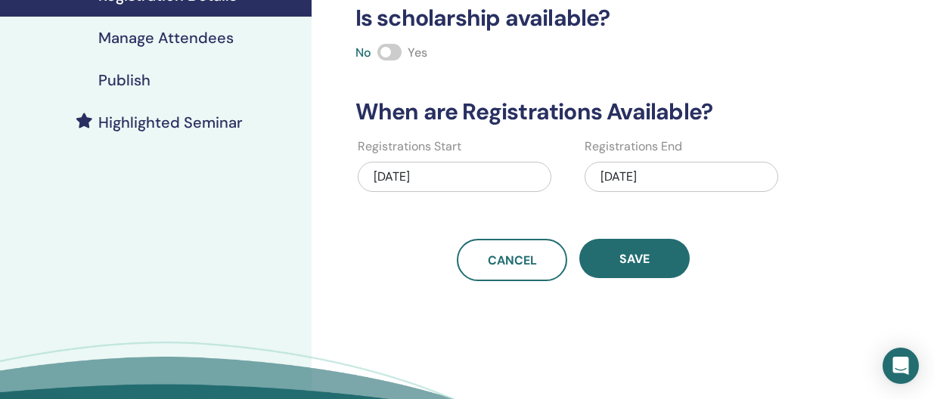
scroll to position [339, 0]
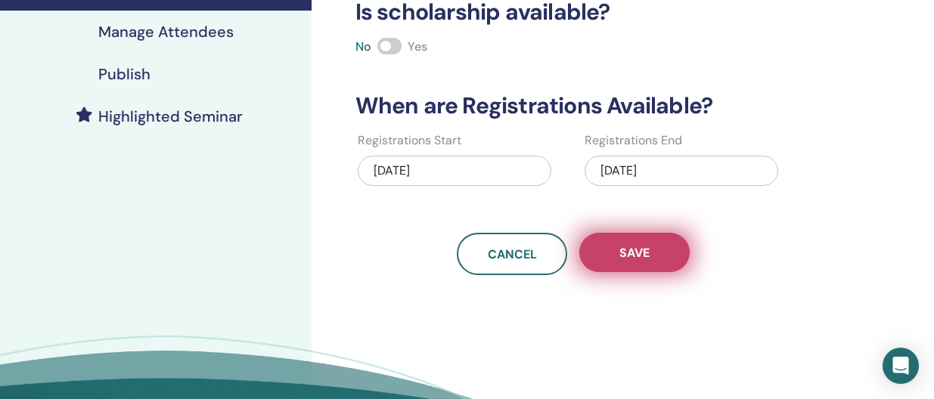
click at [666, 254] on button "Save" at bounding box center [634, 252] width 110 height 39
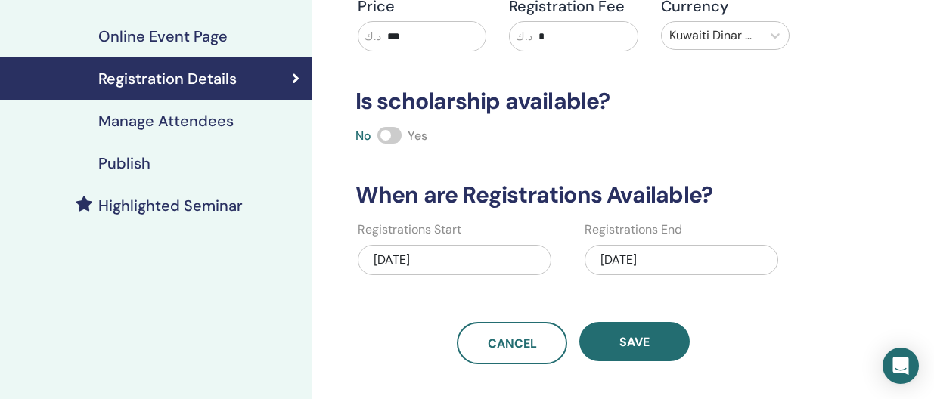
scroll to position [241, 0]
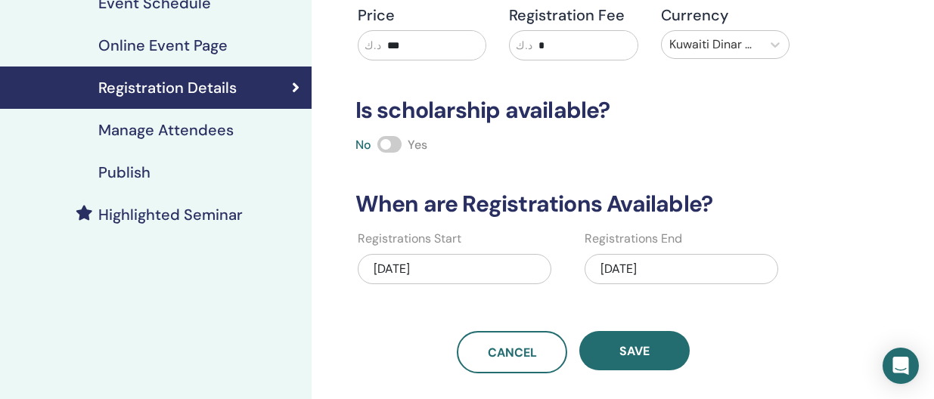
click at [178, 136] on h4 "Manage Attendees" at bounding box center [165, 130] width 135 height 18
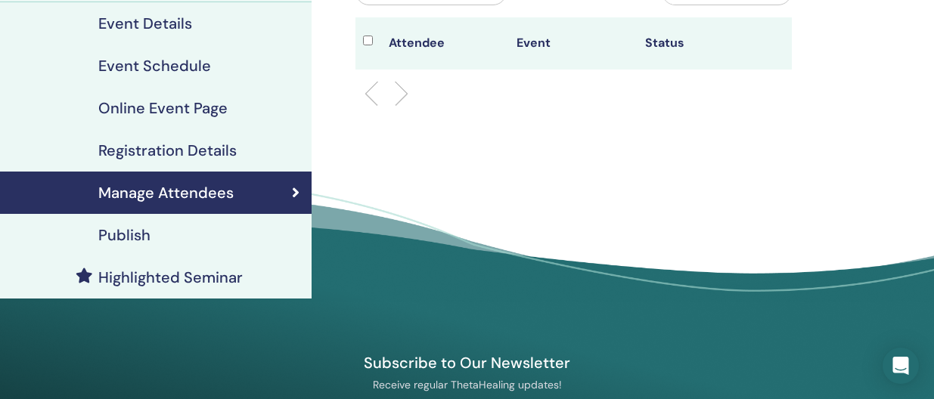
scroll to position [191, 0]
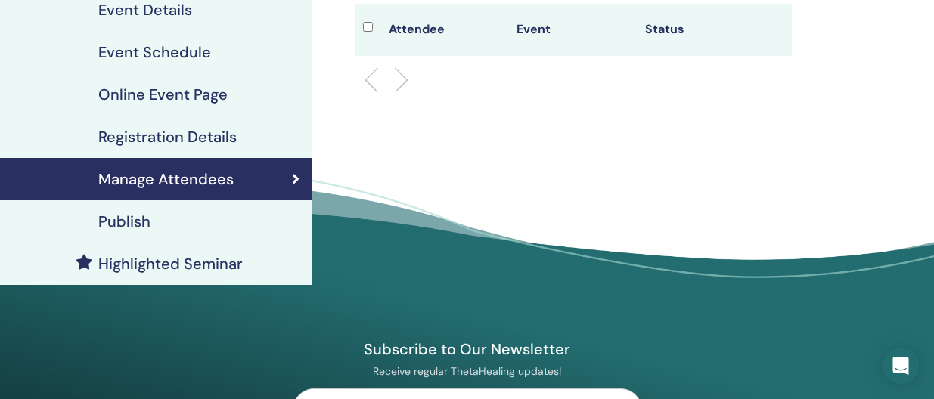
click at [144, 219] on h4 "Publish" at bounding box center [124, 222] width 52 height 18
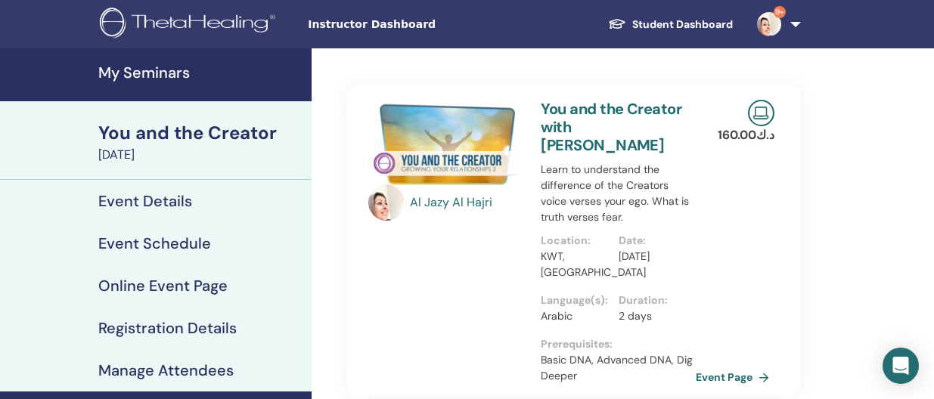
click at [181, 79] on h4 "My Seminars" at bounding box center [200, 73] width 204 height 18
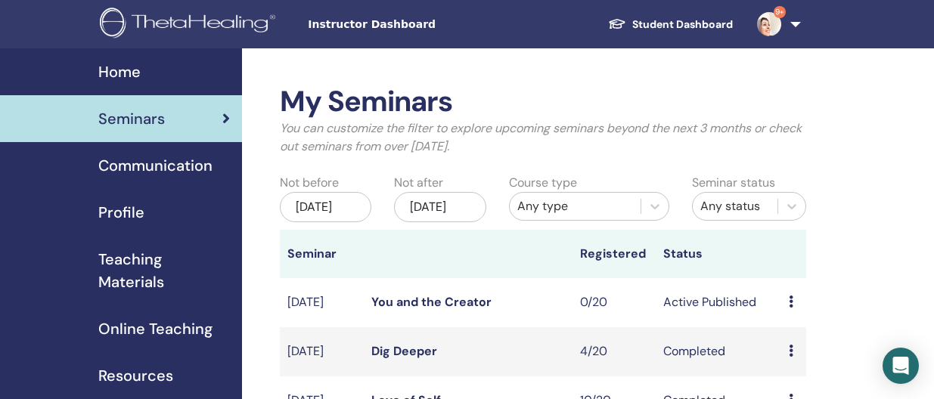
click at [157, 76] on div "Home" at bounding box center [121, 72] width 218 height 23
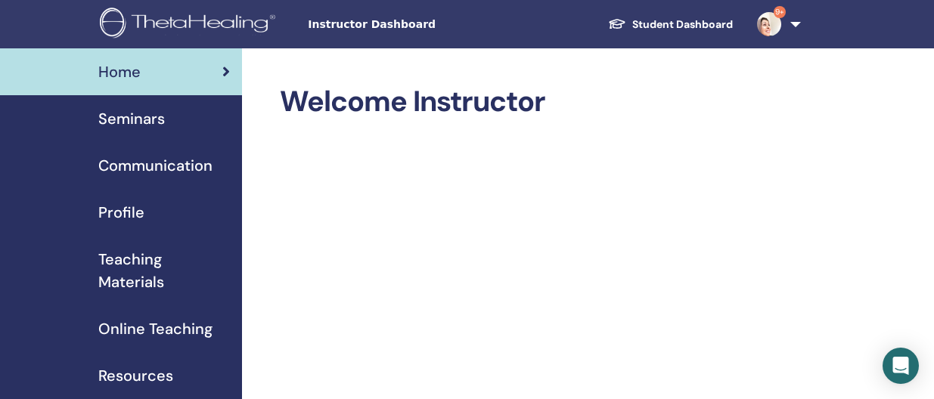
click at [160, 119] on span "Seminars" at bounding box center [131, 118] width 67 height 23
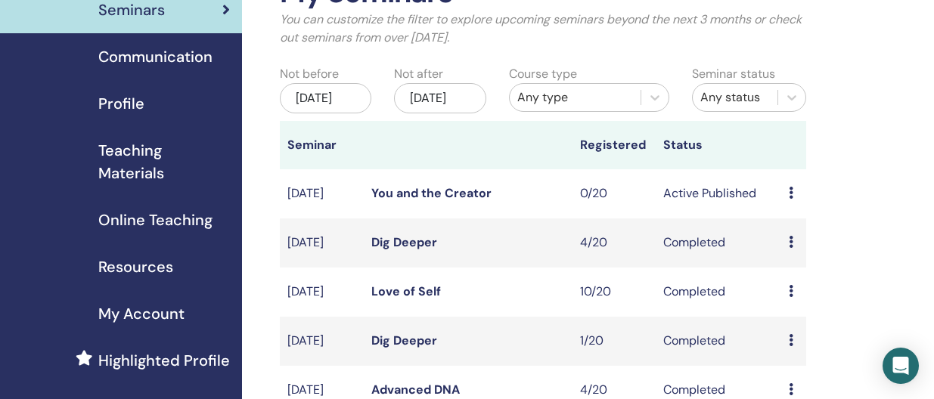
scroll to position [145, 0]
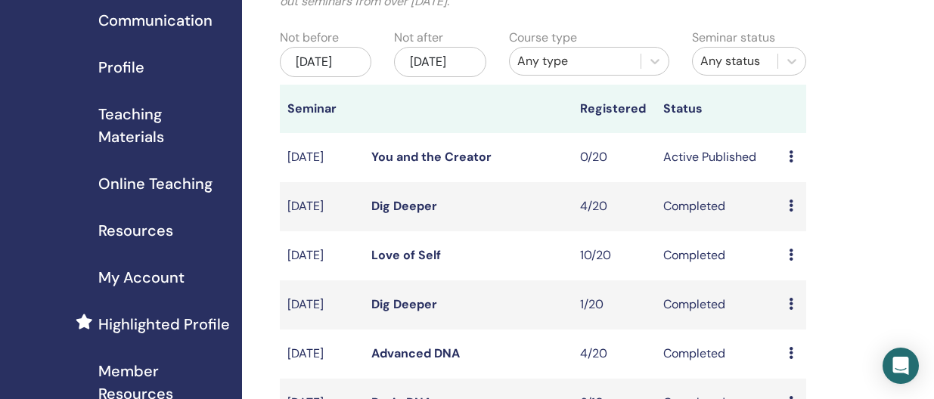
click at [790, 163] on icon at bounding box center [791, 157] width 5 height 12
click at [785, 237] on link "Attendees" at bounding box center [801, 233] width 57 height 16
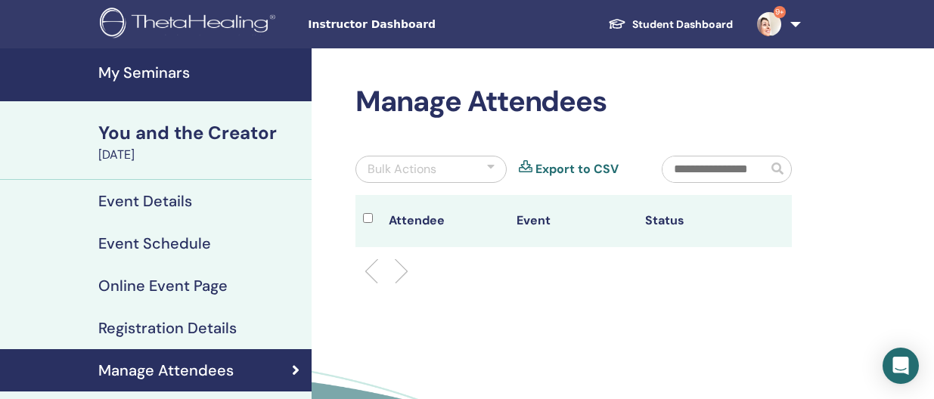
click at [200, 70] on h4 "My Seminars" at bounding box center [200, 73] width 204 height 18
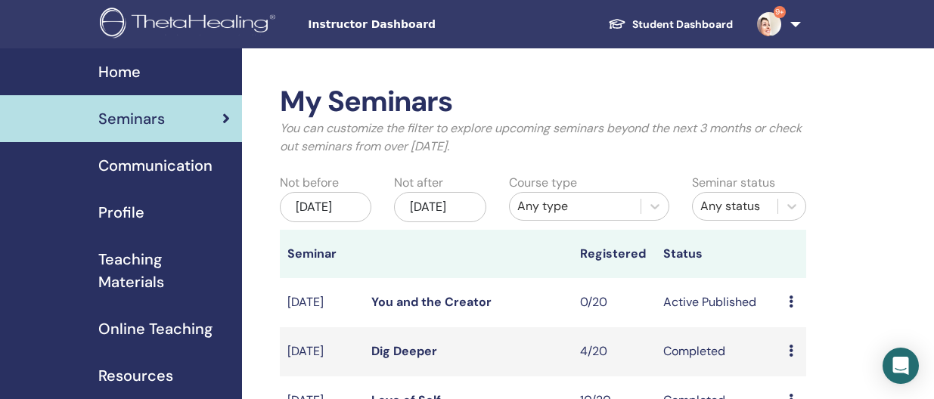
click at [791, 308] on icon at bounding box center [791, 302] width 5 height 12
click at [792, 333] on link "Preview" at bounding box center [795, 330] width 43 height 16
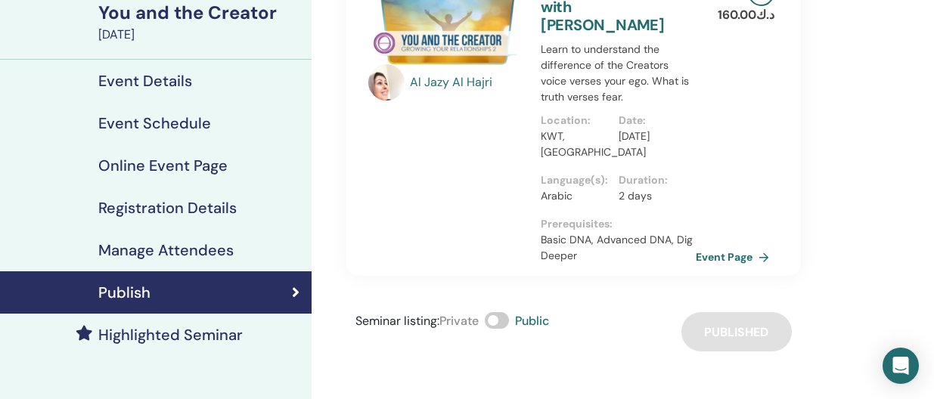
scroll to position [137, 0]
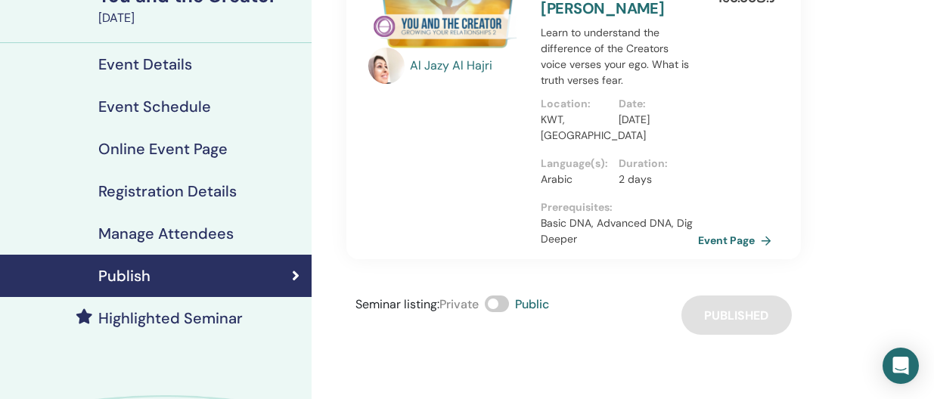
click at [734, 229] on link "Event Page" at bounding box center [737, 240] width 79 height 23
